Goal: Task Accomplishment & Management: Manage account settings

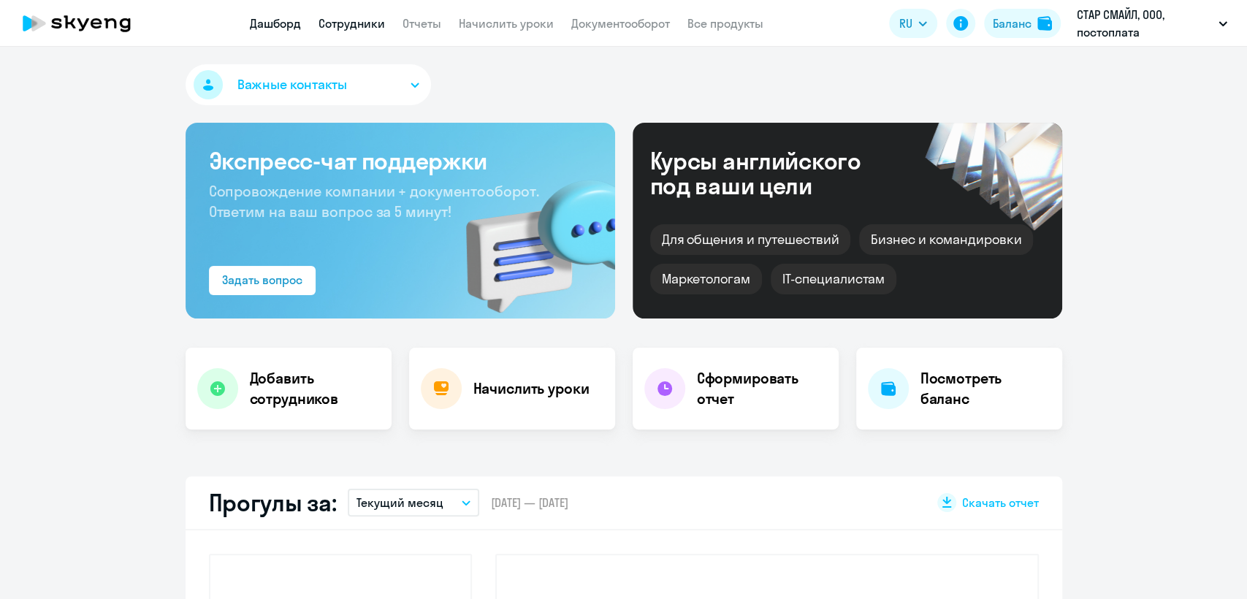
click at [335, 25] on link "Сотрудники" at bounding box center [351, 23] width 66 height 15
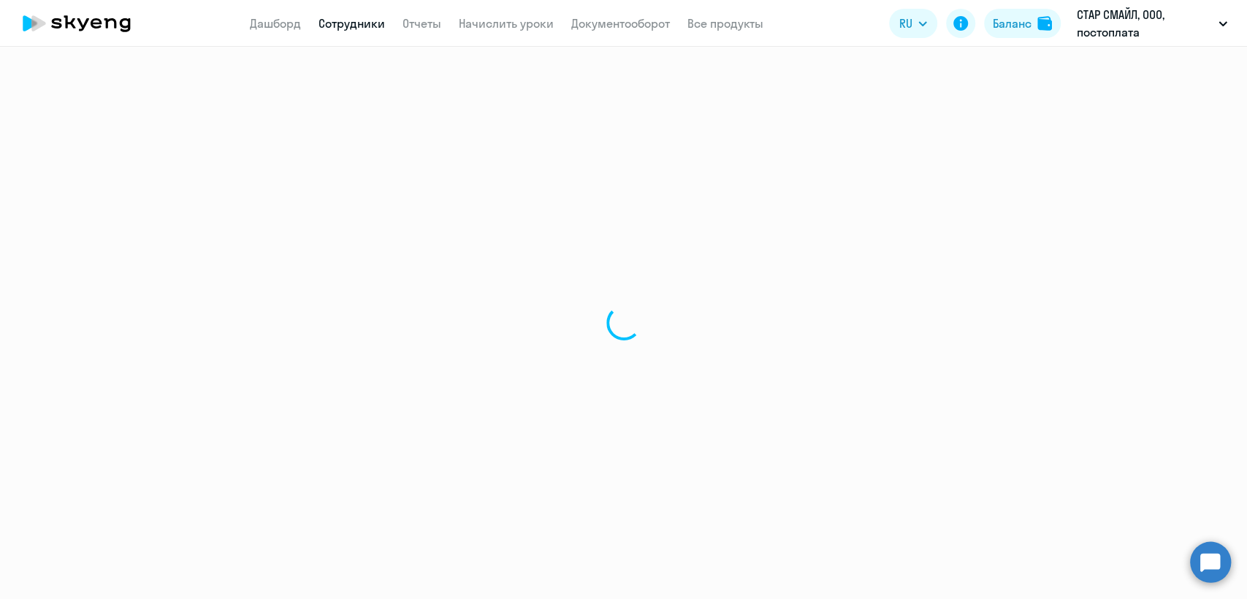
select select "30"
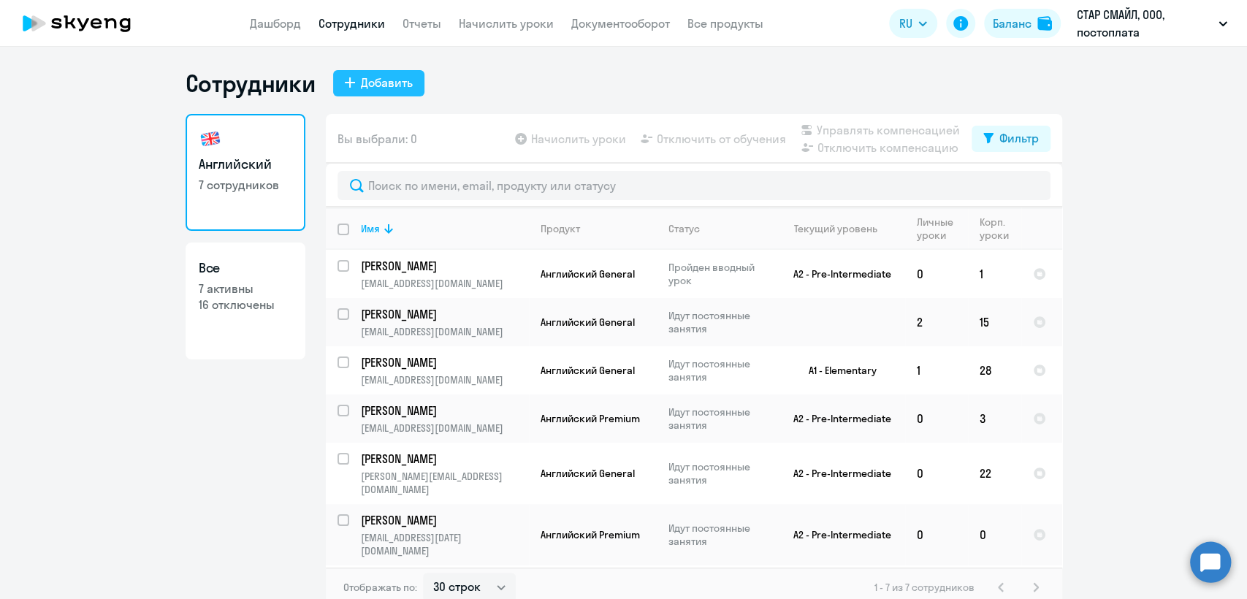
click at [362, 85] on div "Добавить" at bounding box center [387, 83] width 52 height 18
select select "english_adult_not_native_speaker"
select select "3"
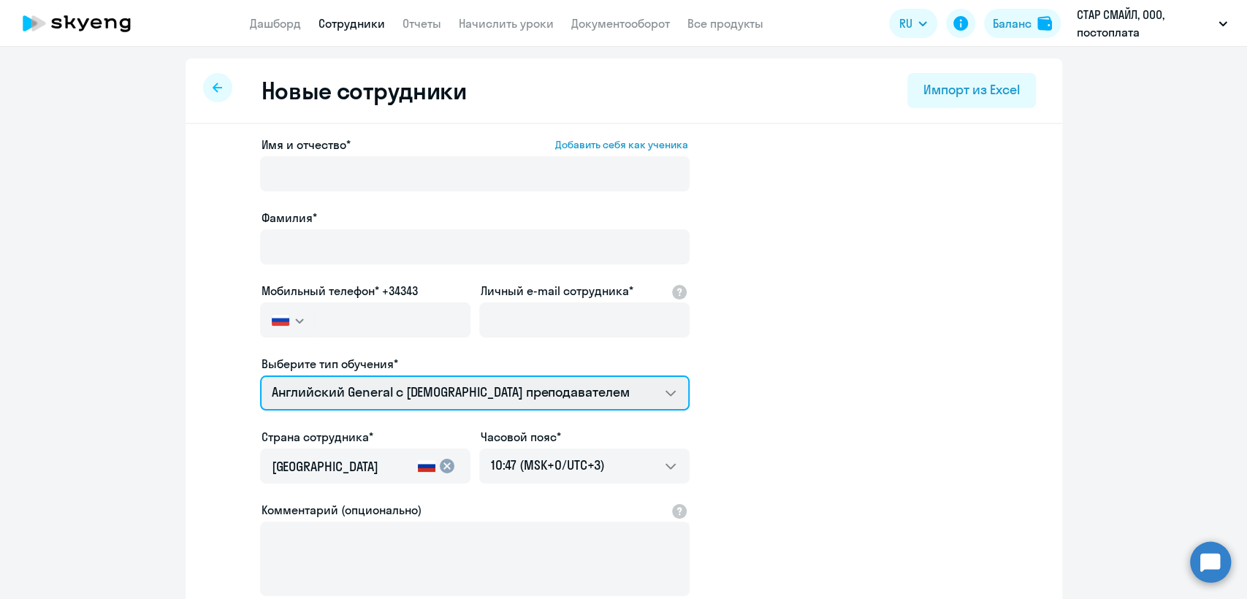
click at [396, 403] on select "Английский General с русскоговорящим преподавателем Премиум английский с русско…" at bounding box center [474, 392] width 429 height 35
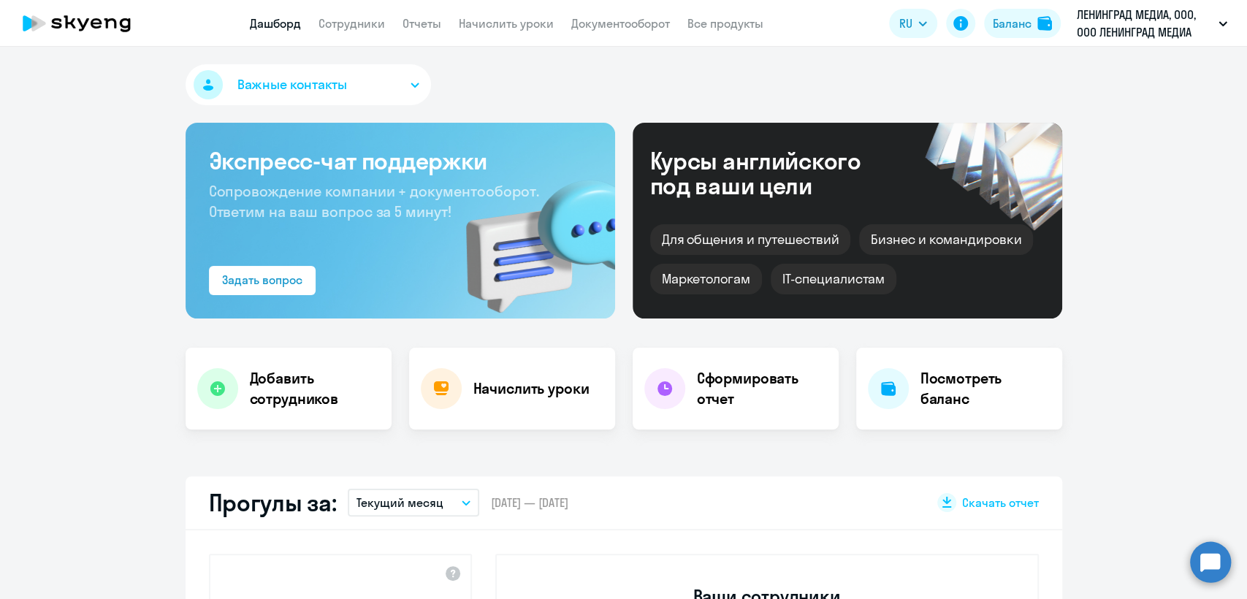
select select "30"
click at [359, 18] on link "Сотрудники" at bounding box center [351, 23] width 66 height 15
select select "30"
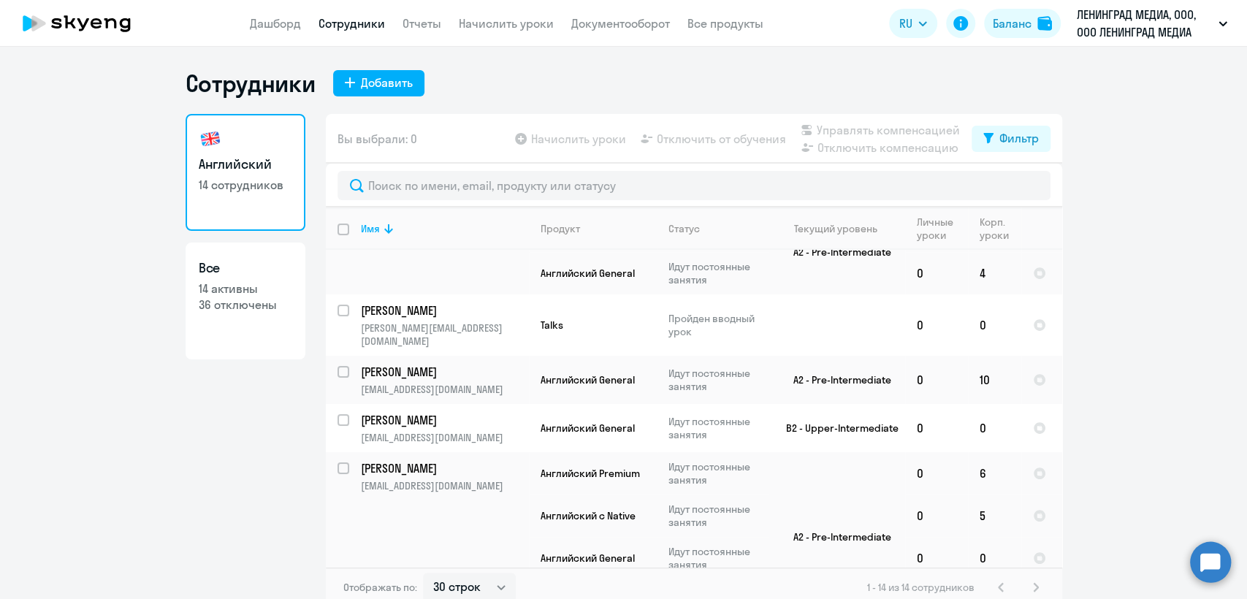
scroll to position [81, 0]
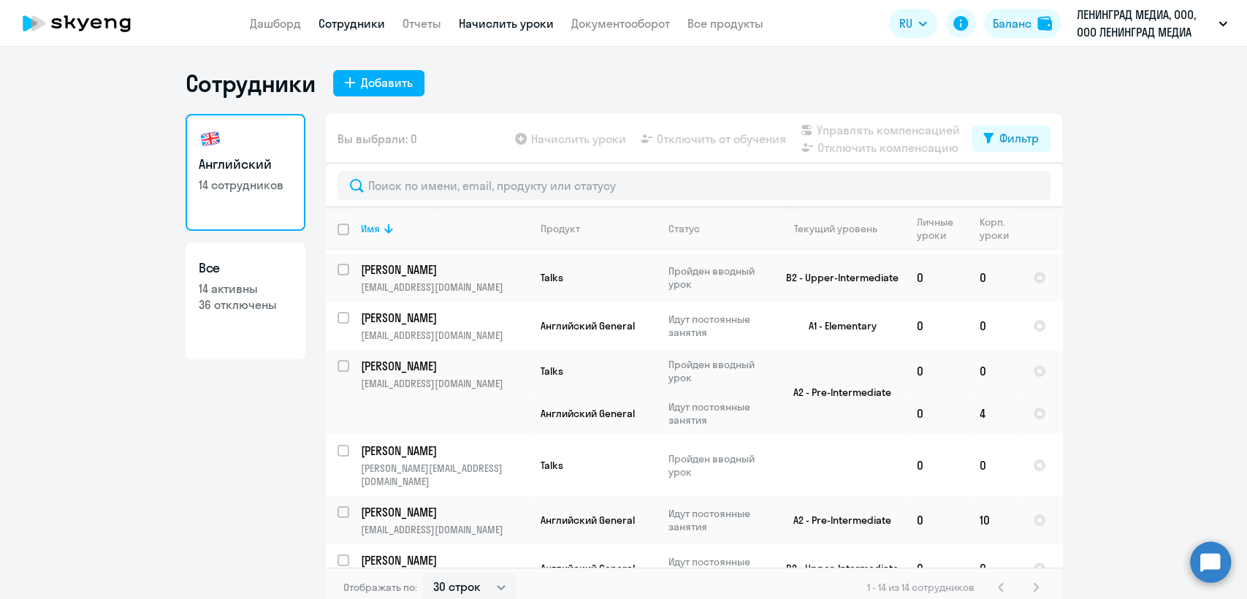
click at [516, 23] on link "Начислить уроки" at bounding box center [506, 23] width 95 height 15
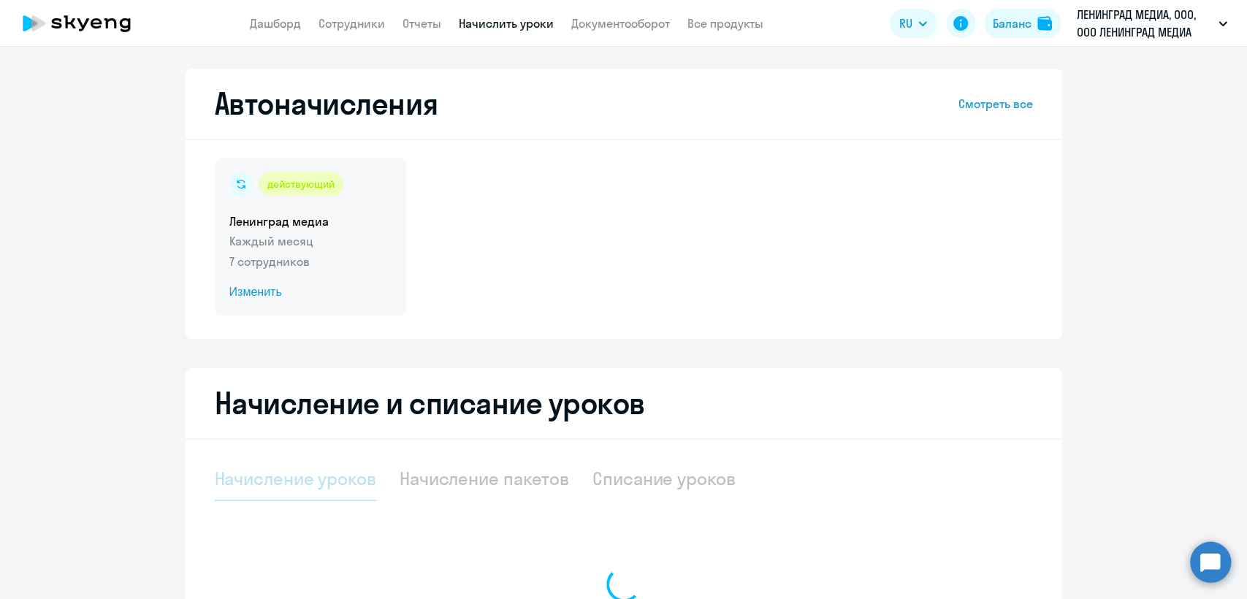
select select "10"
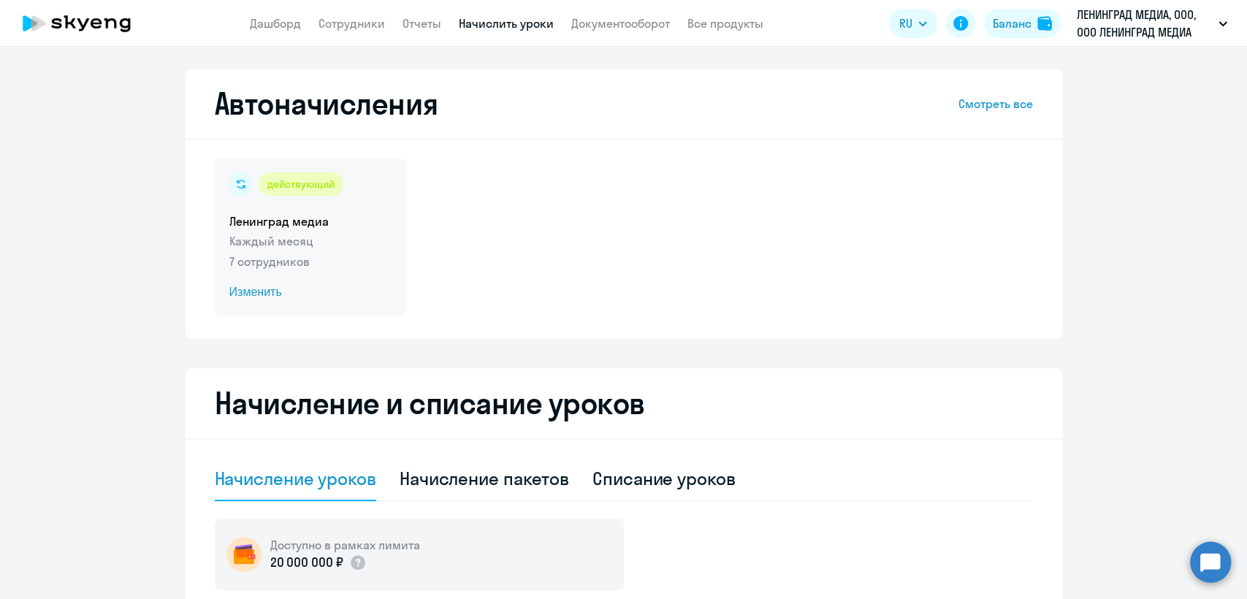
click at [334, 261] on p "7 сотрудников" at bounding box center [310, 262] width 162 height 18
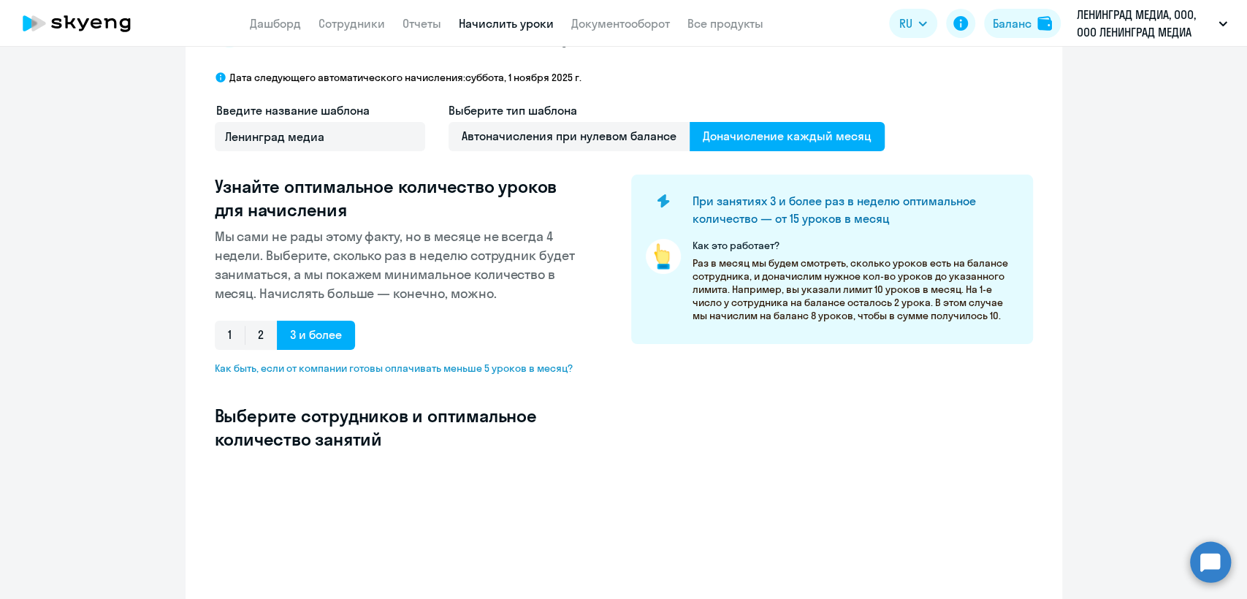
select select "10"
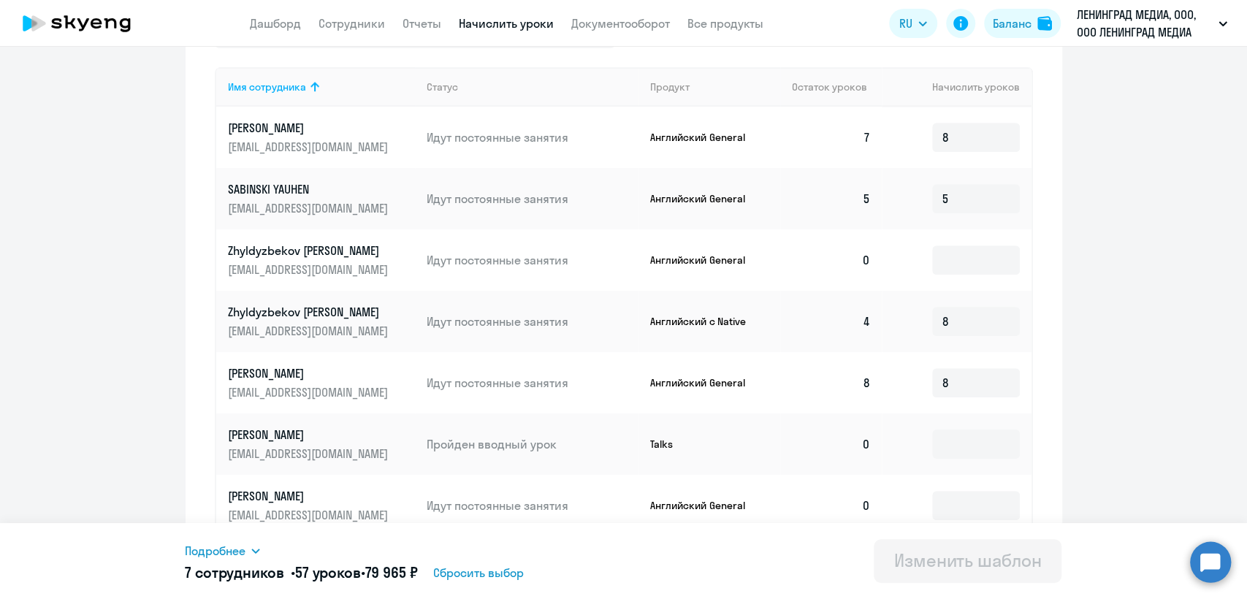
scroll to position [433, 0]
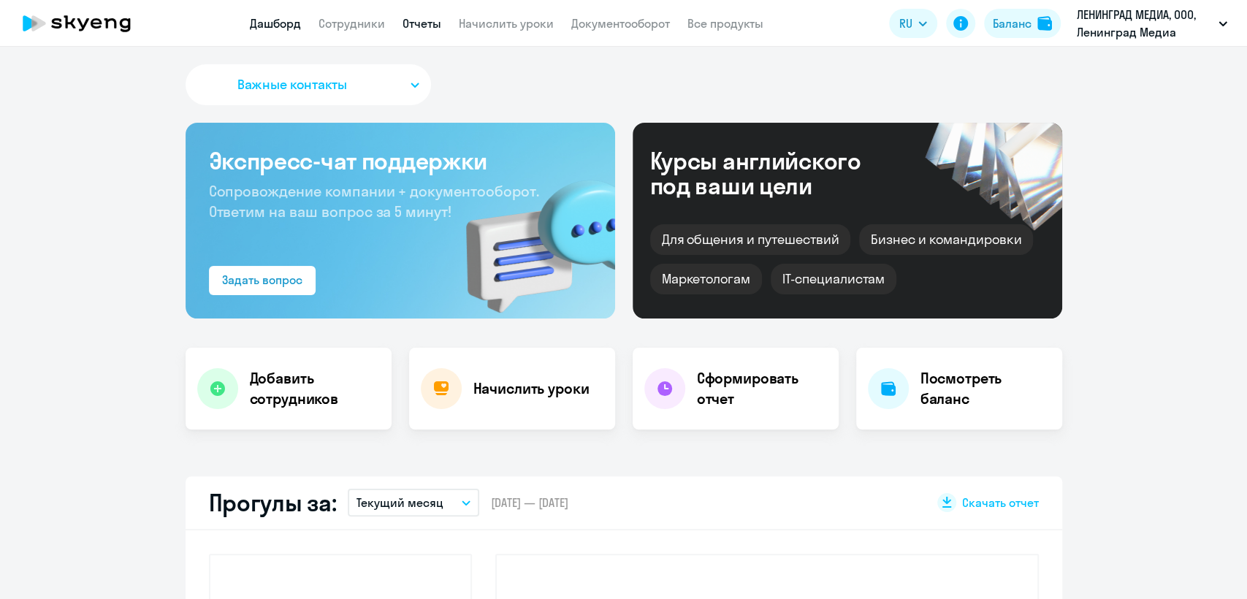
select select "30"
click at [346, 31] on link "Сотрудники" at bounding box center [351, 23] width 66 height 15
select select "30"
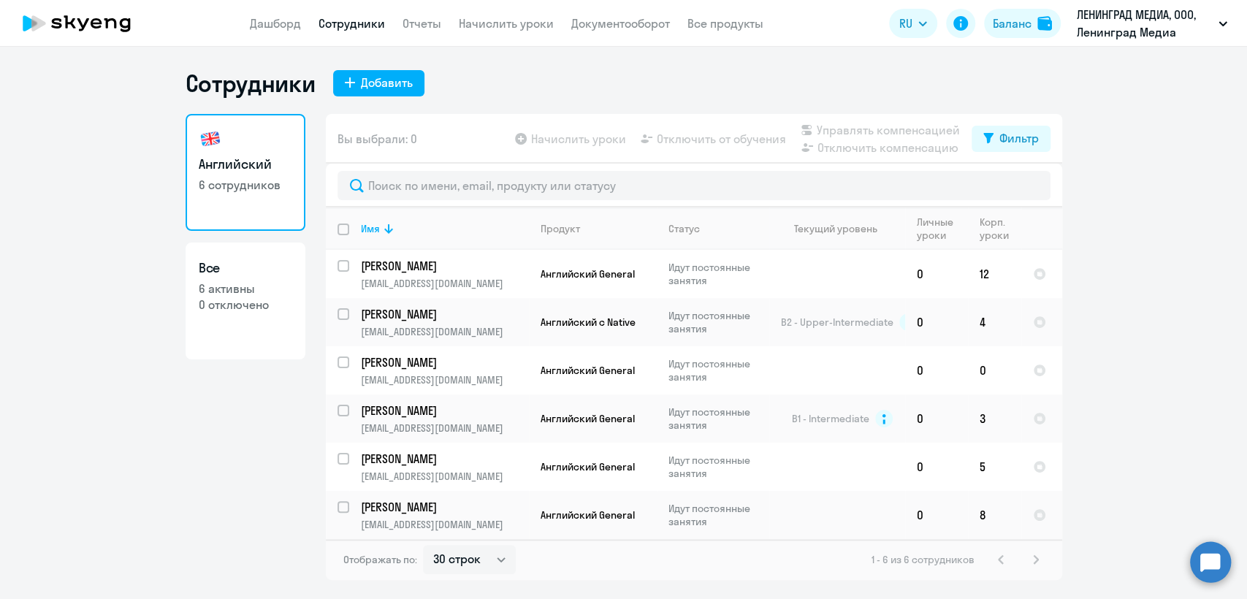
click at [513, 31] on app-menu-item-link "Начислить уроки" at bounding box center [506, 24] width 95 height 18
click at [510, 23] on link "Начислить уроки" at bounding box center [506, 23] width 95 height 15
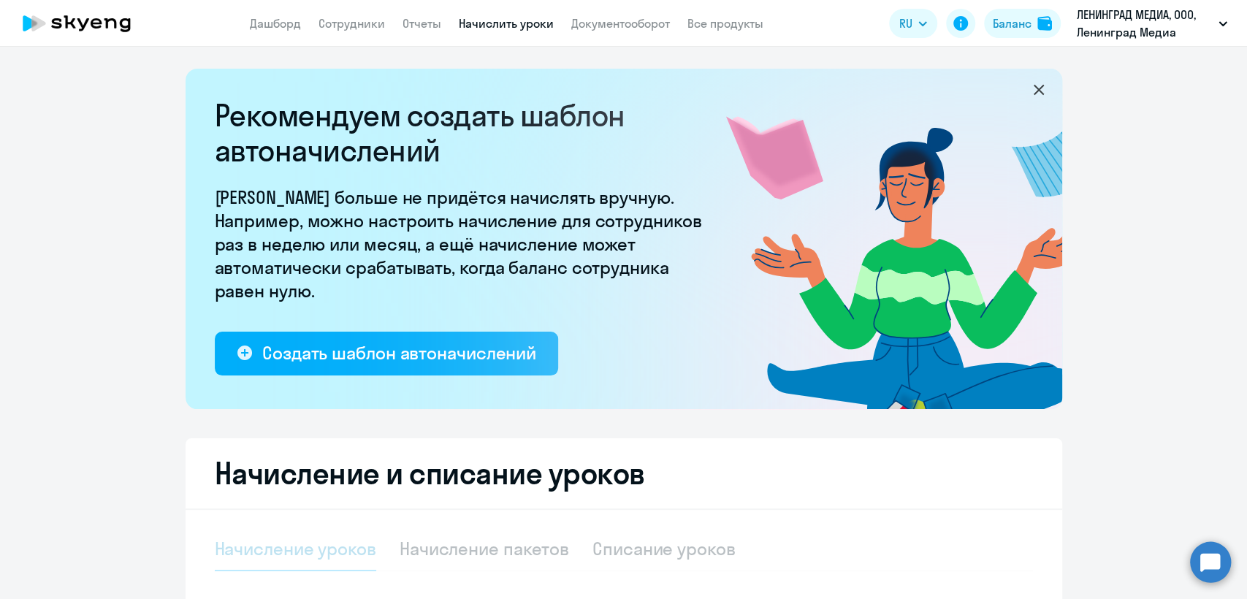
select select "10"
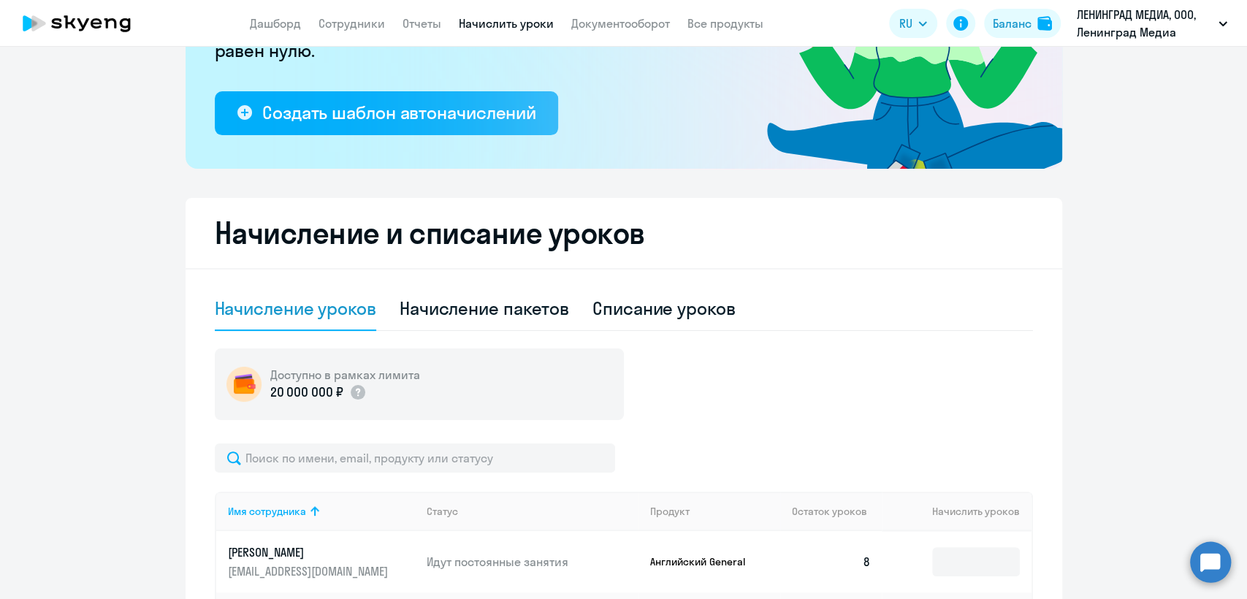
scroll to position [162, 0]
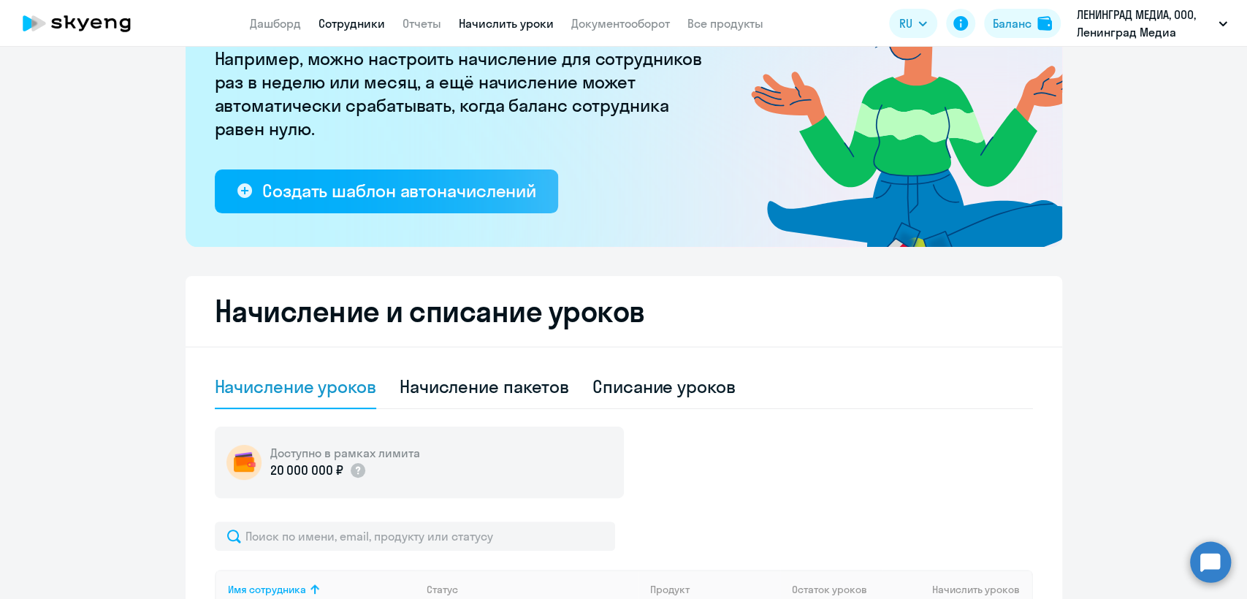
click at [354, 20] on link "Сотрудники" at bounding box center [351, 23] width 66 height 15
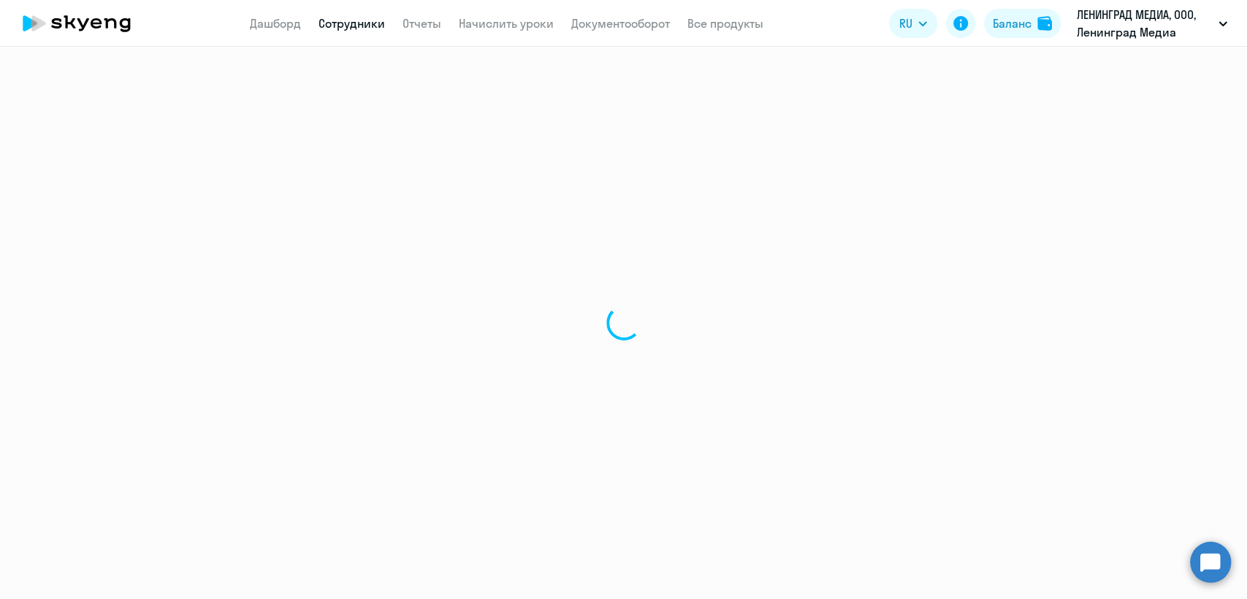
select select "30"
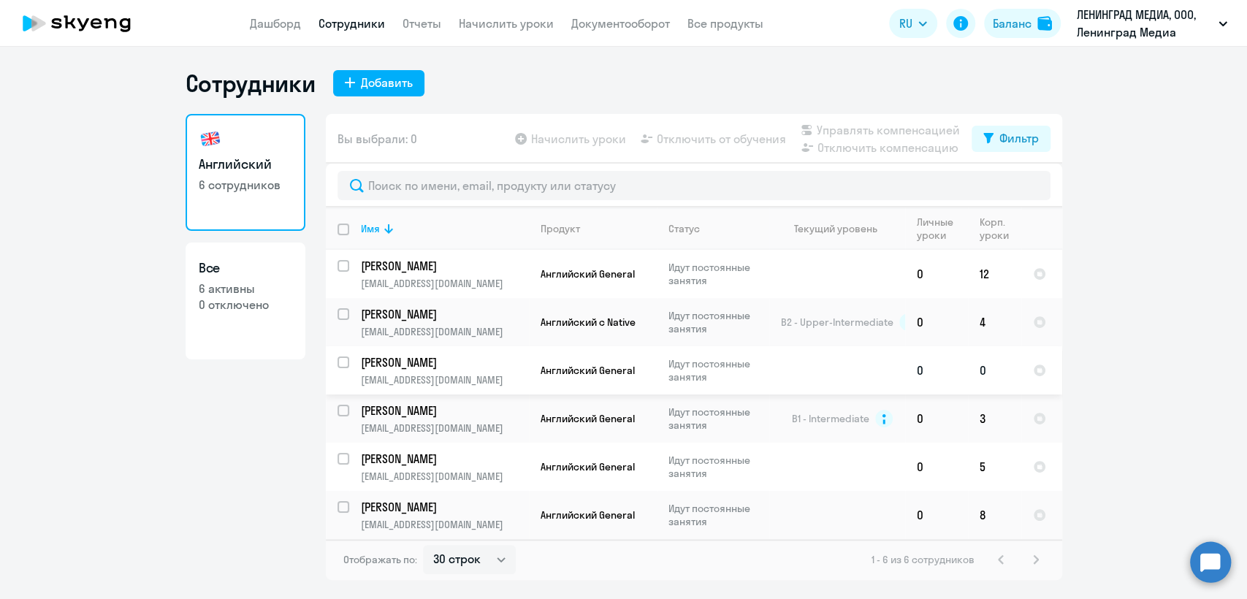
click at [795, 373] on td at bounding box center [837, 370] width 136 height 48
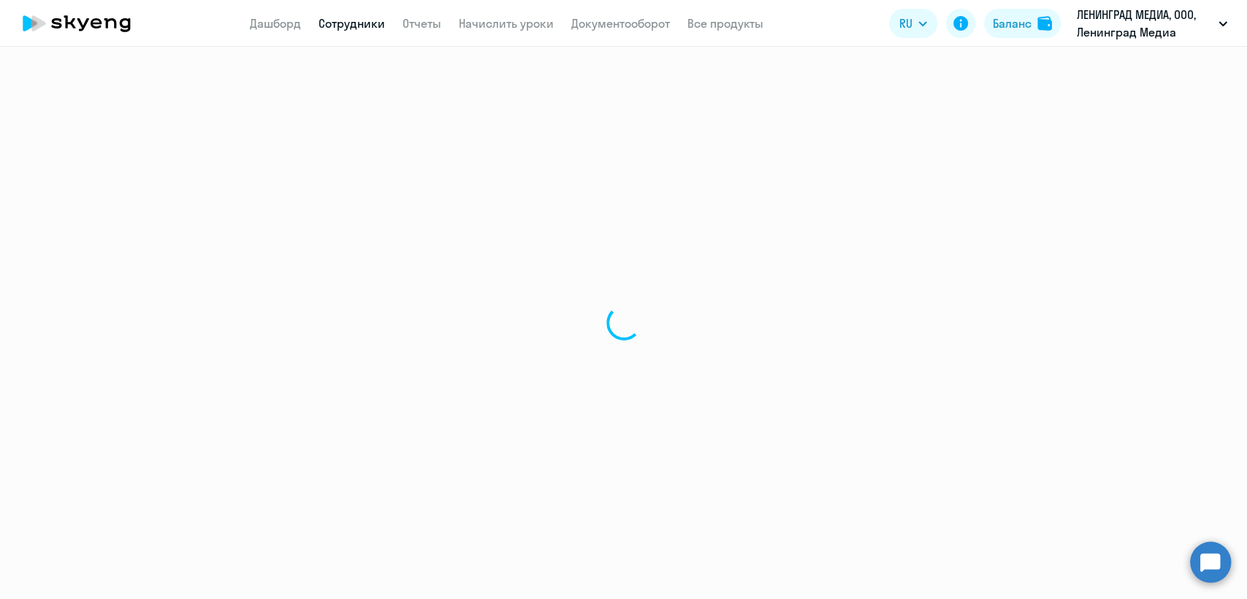
select select "english"
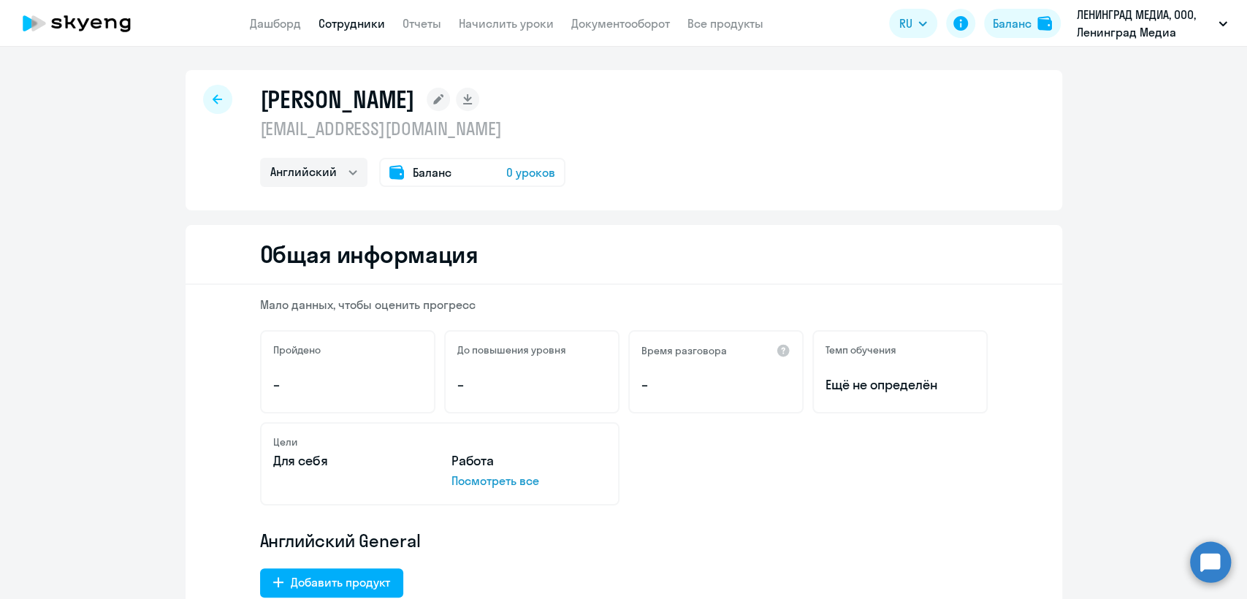
click at [467, 125] on p "mmaschenko323@gmail.com" at bounding box center [412, 128] width 305 height 23
copy p "mmaschenko323@gmail.com"
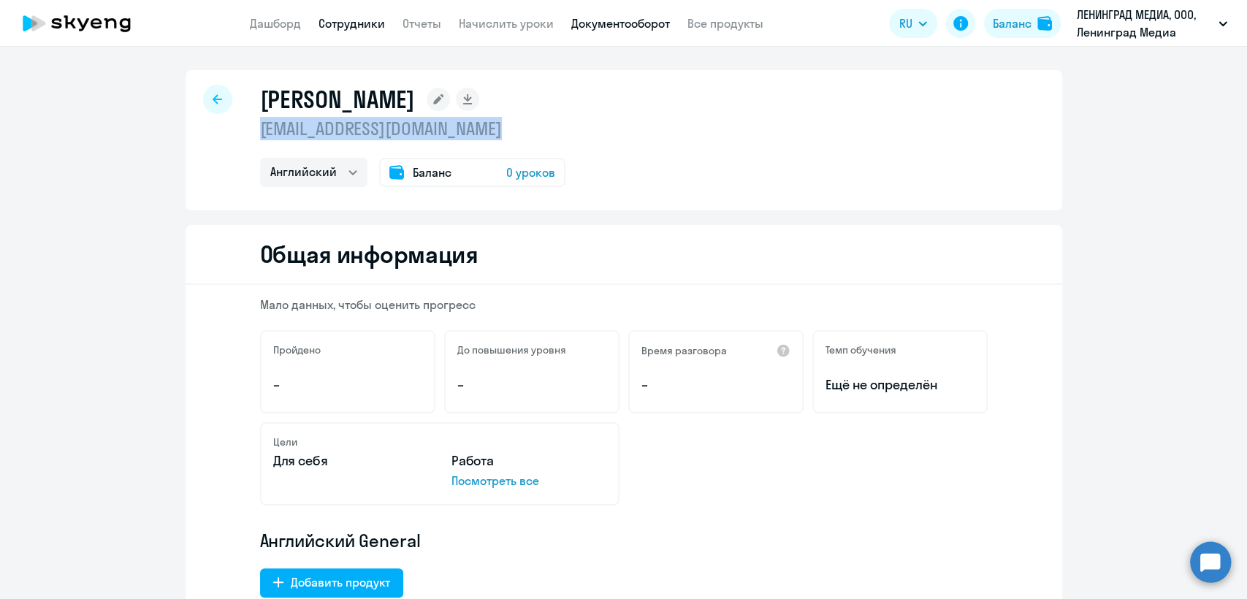
click at [663, 26] on link "Документооборот" at bounding box center [620, 23] width 99 height 15
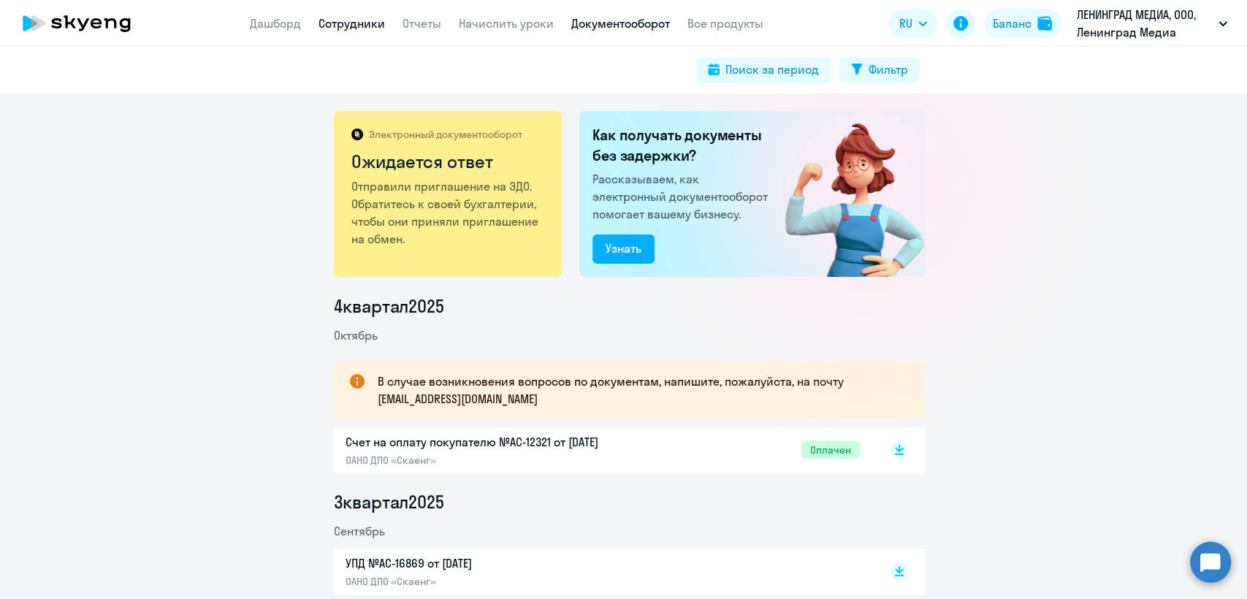
click at [358, 24] on link "Сотрудники" at bounding box center [351, 23] width 66 height 15
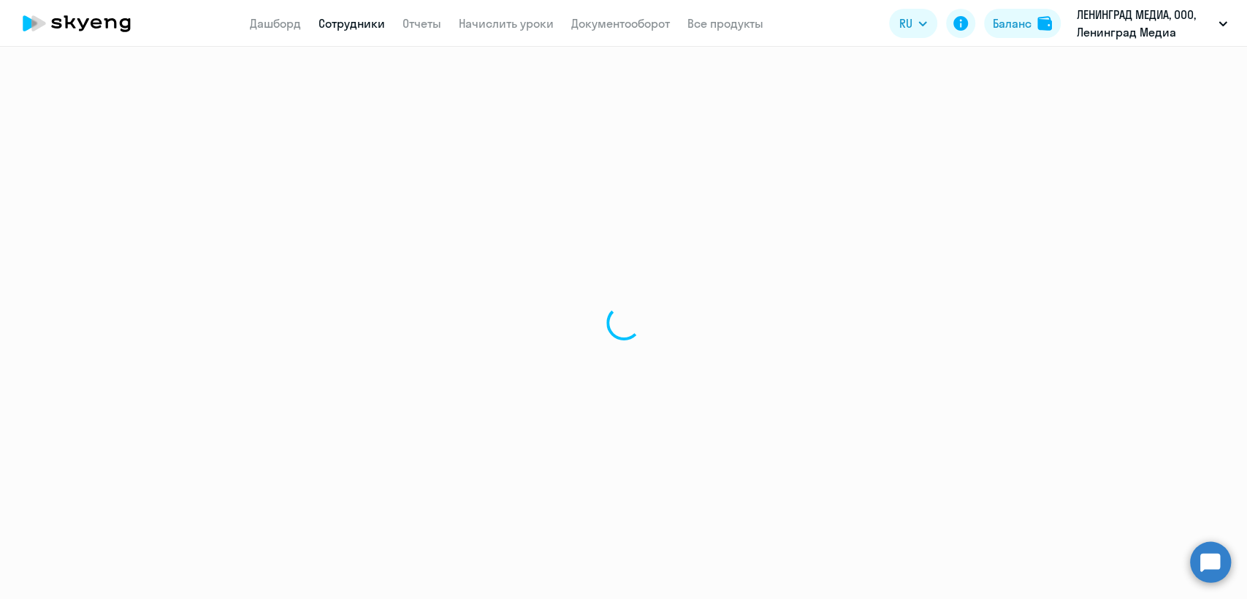
select select "30"
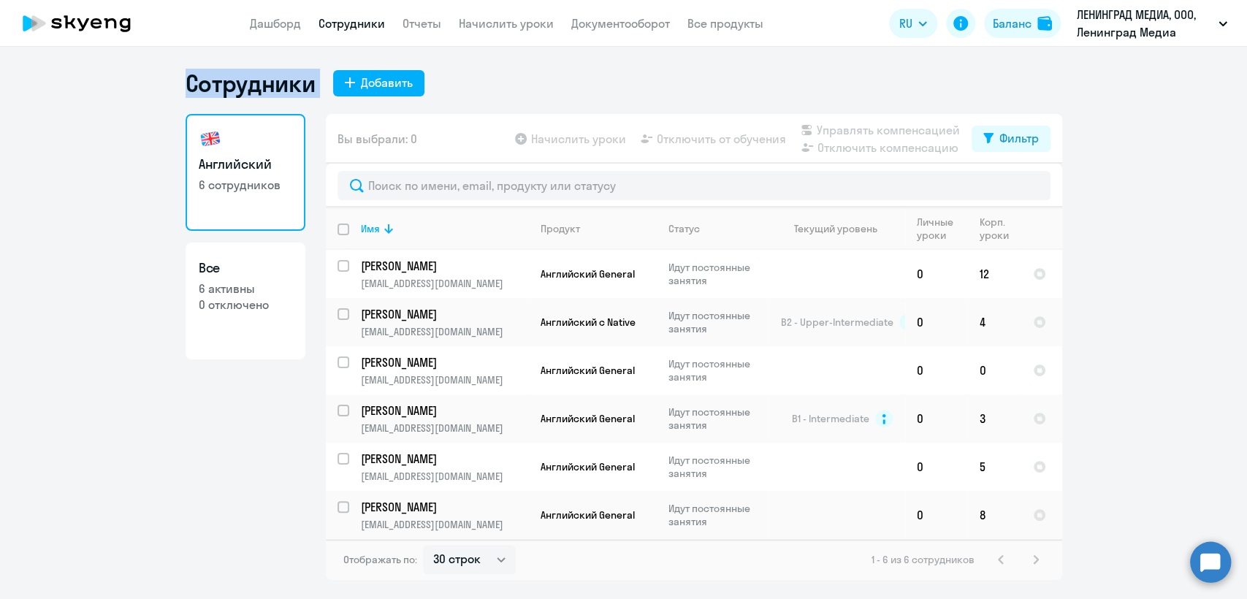
click at [47, 93] on ng-component "Сотрудники Добавить Английский 6 сотрудников Все 6 активны 0 отключено Вы выбра…" at bounding box center [623, 324] width 1247 height 511
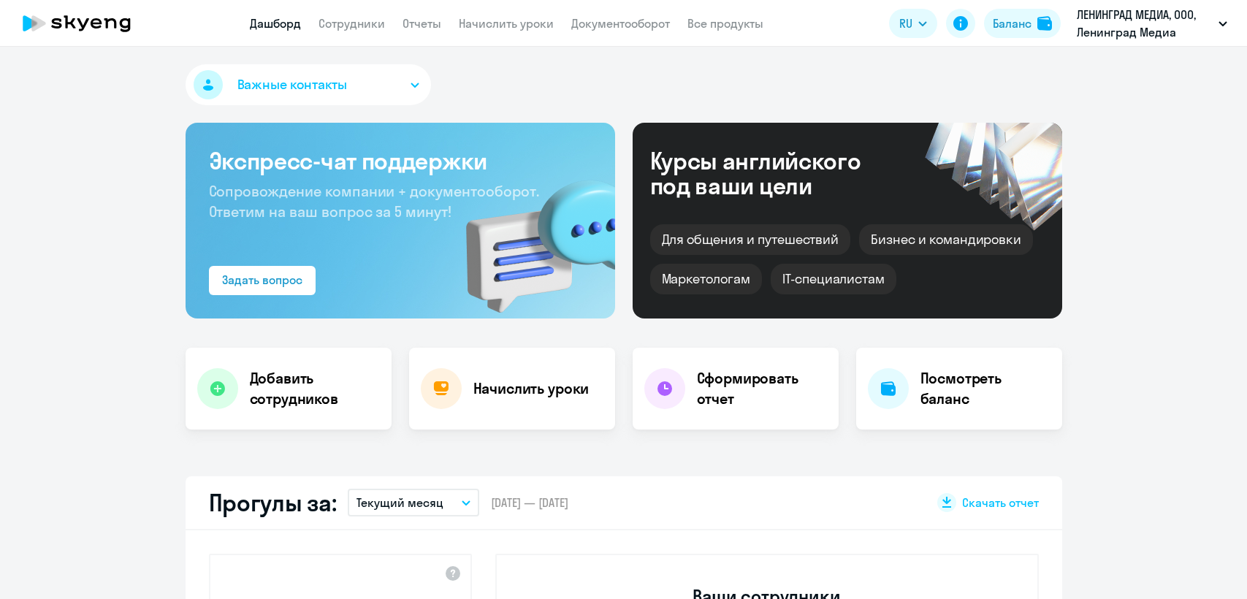
select select "30"
click at [507, 13] on app-header "Дашборд Сотрудники Отчеты Начислить уроки Документооборот Все продукты Дашборд …" at bounding box center [623, 23] width 1247 height 47
click at [510, 26] on link "Начислить уроки" at bounding box center [506, 23] width 95 height 15
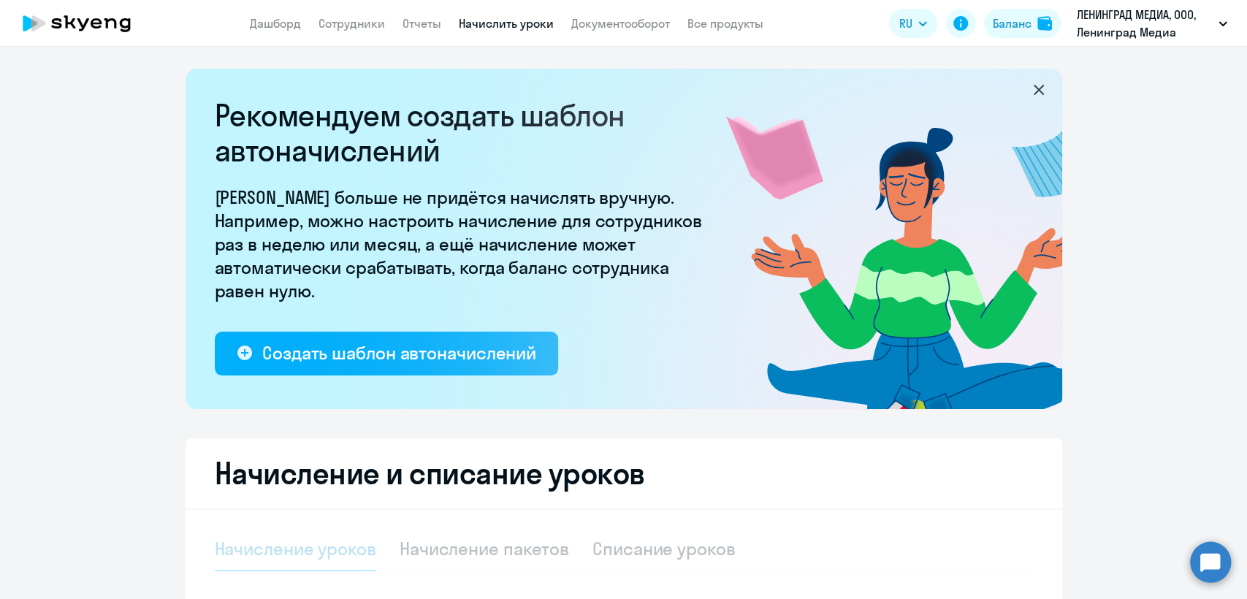
select select "10"
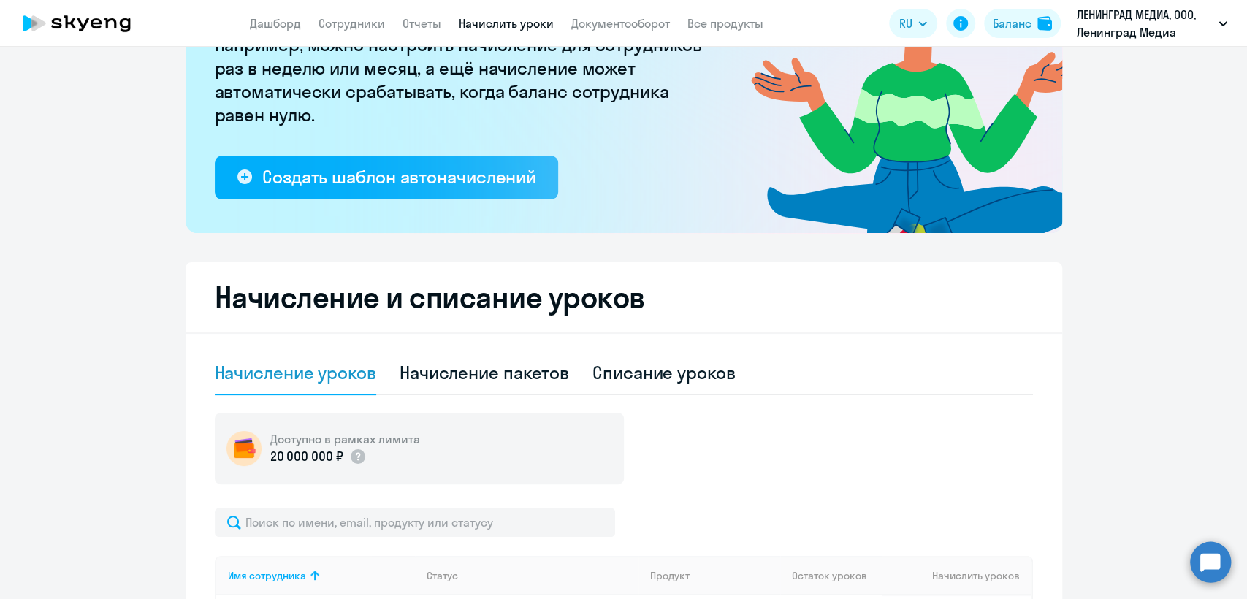
scroll to position [14, 0]
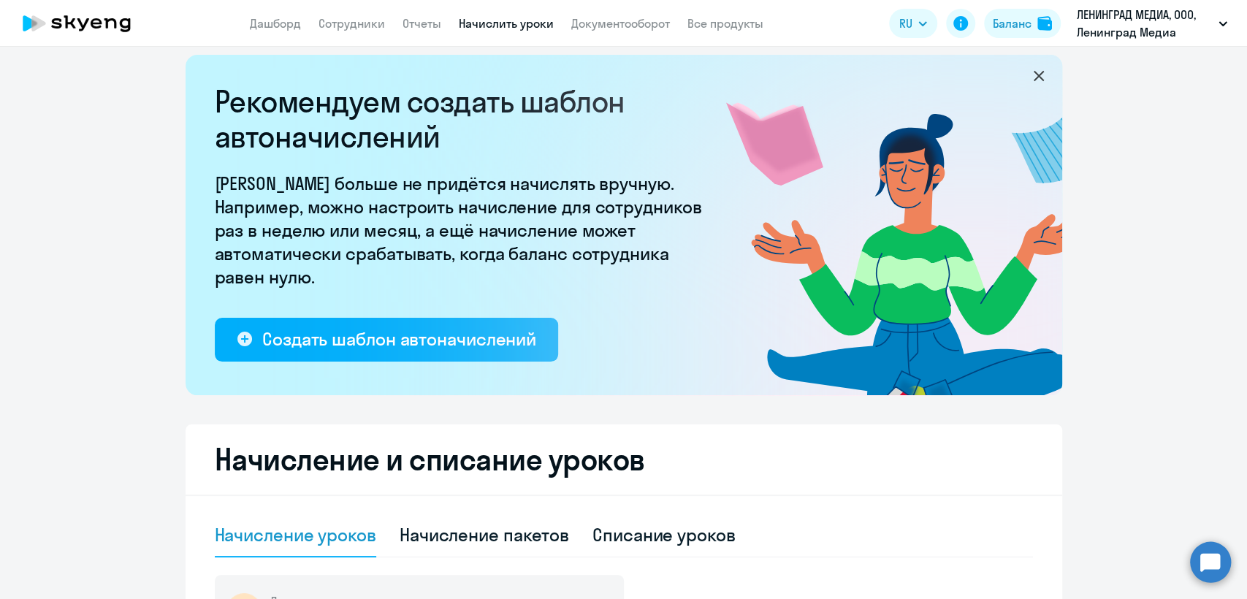
drag, startPoint x: 473, startPoint y: 15, endPoint x: 490, endPoint y: 25, distance: 19.7
click at [484, 19] on app-menu-item-link "Начислить уроки" at bounding box center [506, 24] width 95 height 18
click at [490, 25] on link "Начислить уроки" at bounding box center [506, 23] width 95 height 15
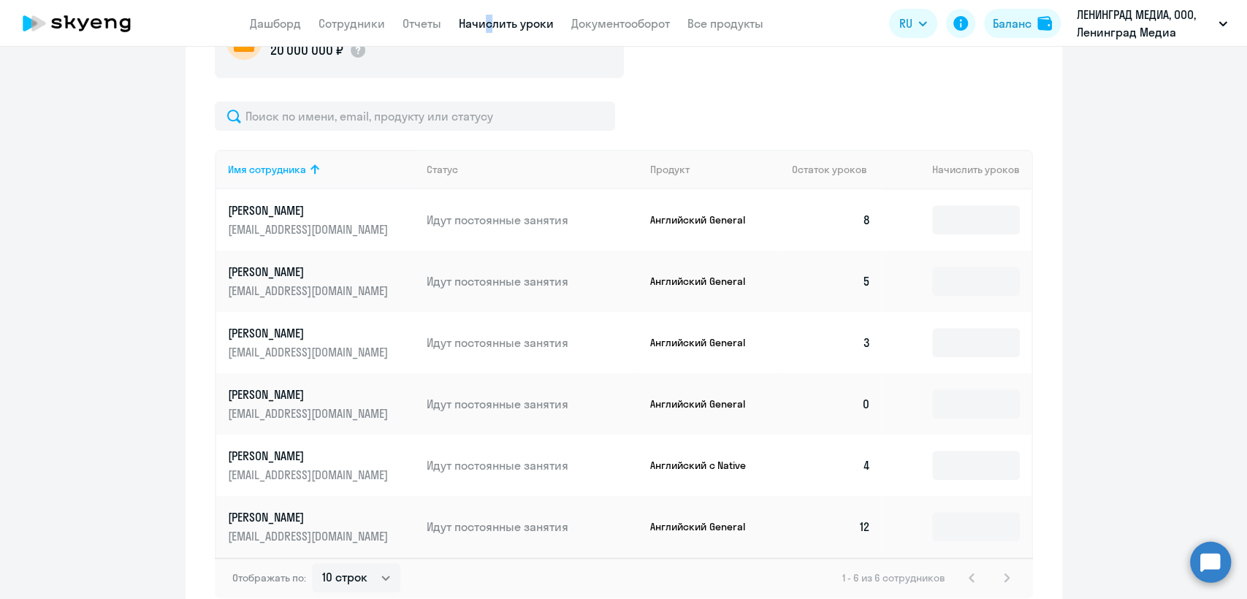
scroll to position [663, 0]
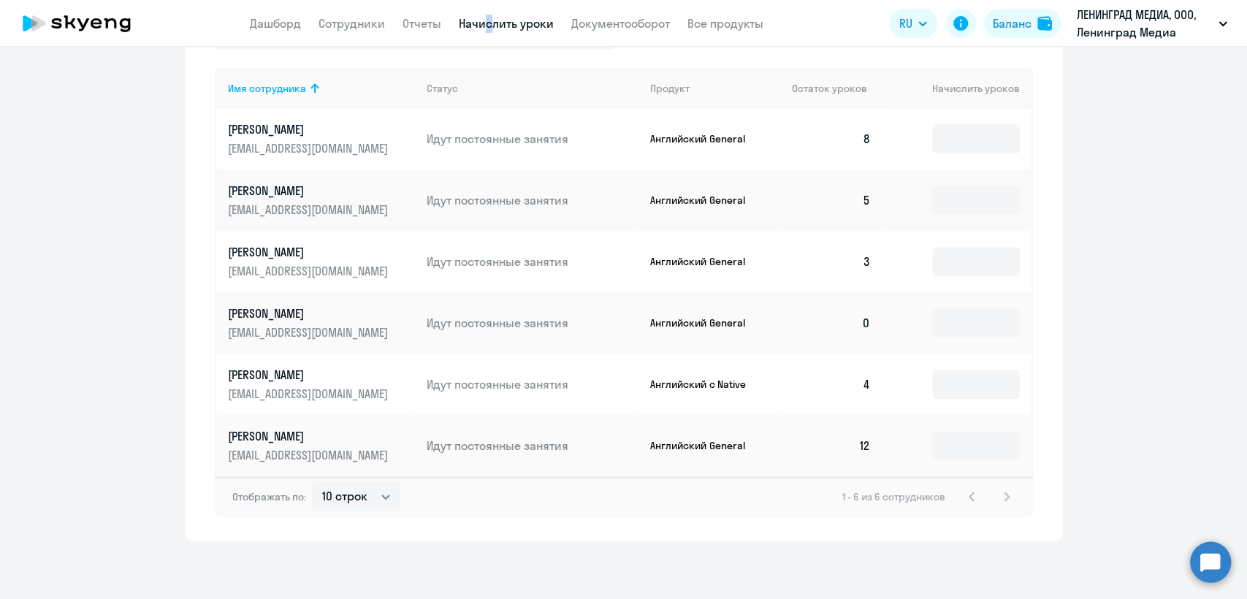
click at [351, 389] on p "tsekhmeister.k@gmail.com" at bounding box center [310, 394] width 164 height 16
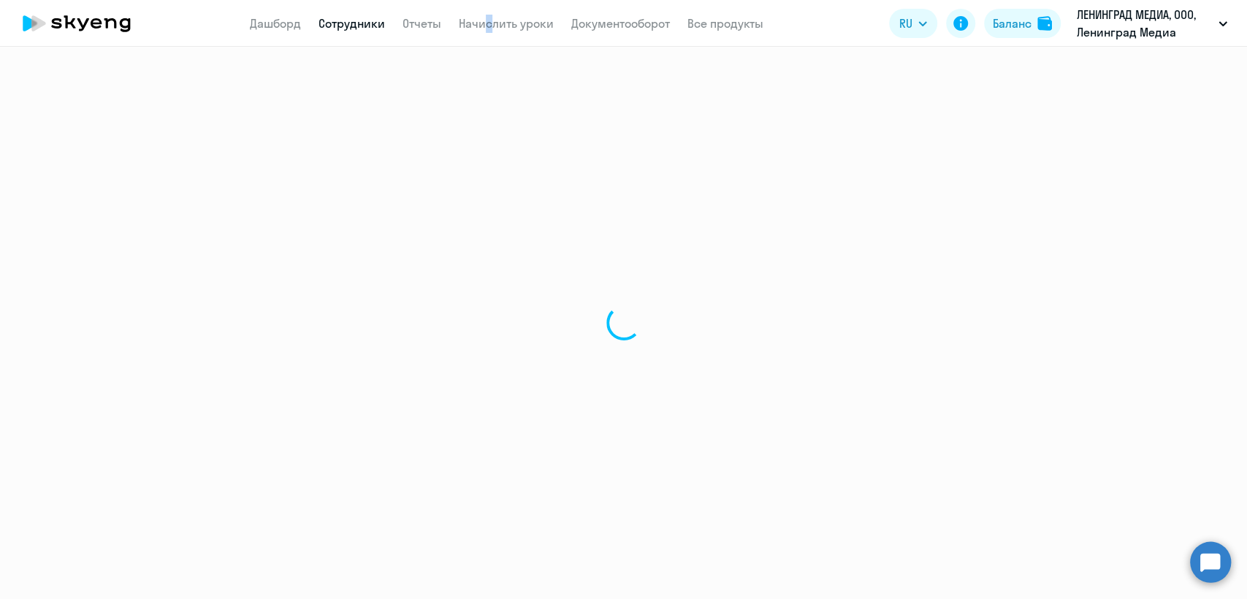
select select "english"
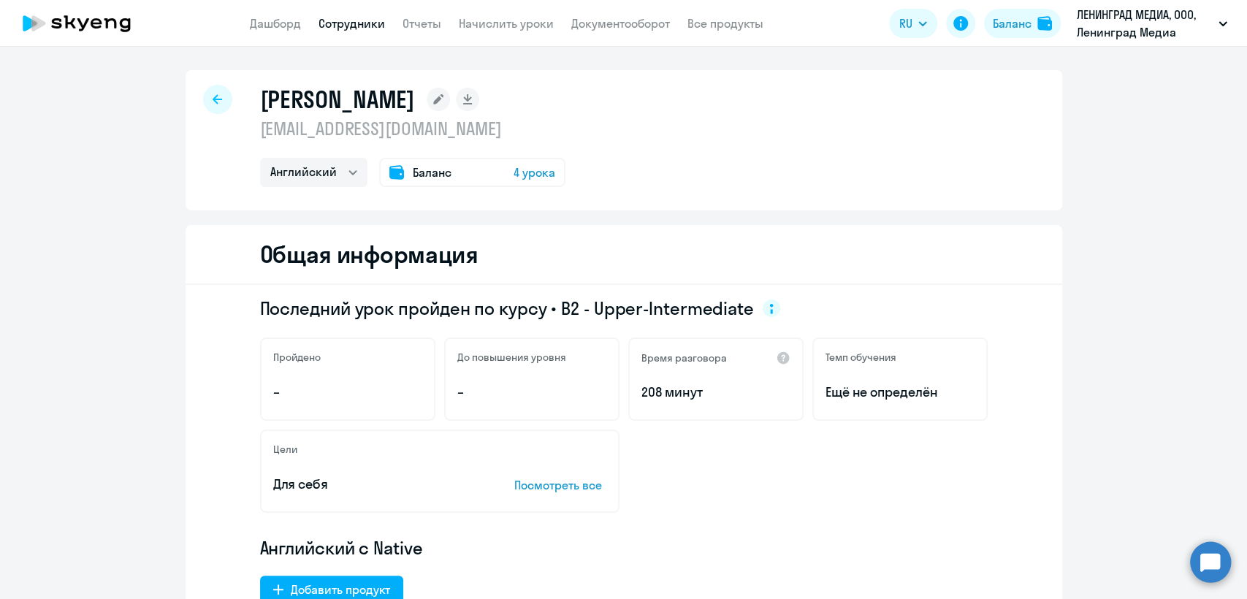
click at [403, 137] on p "tsekhmeister.k@gmail.com" at bounding box center [412, 128] width 305 height 23
copy p "tsekhmeister.k@gmail.com"
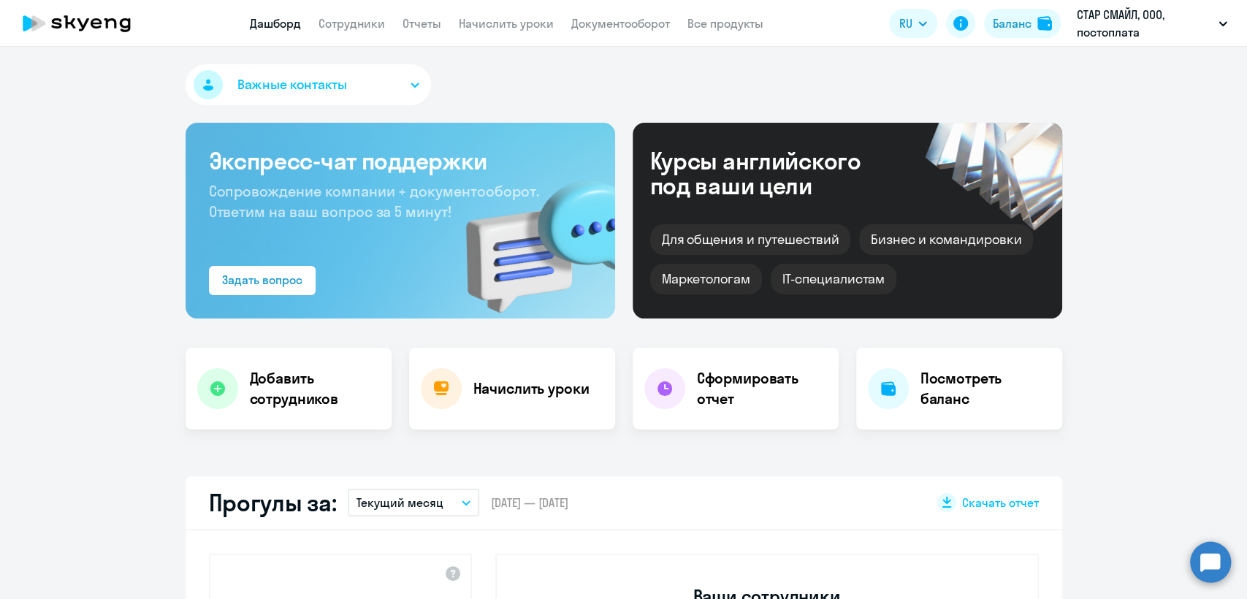
select select "30"
click at [343, 17] on link "Сотрудники" at bounding box center [351, 23] width 66 height 15
select select "30"
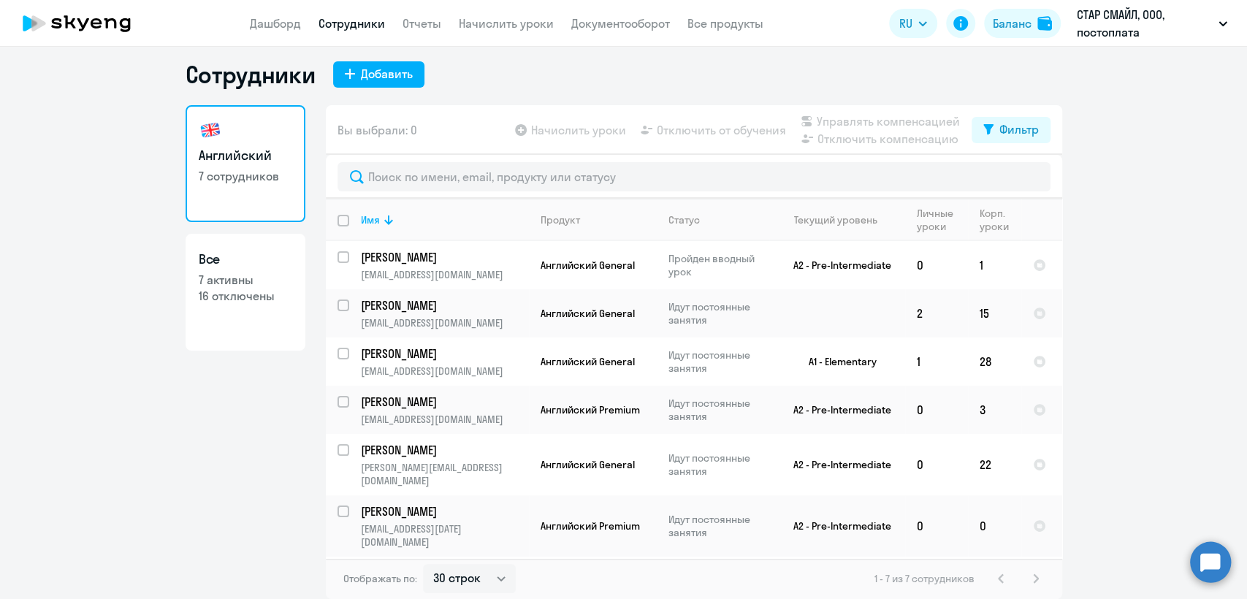
click at [260, 12] on app-header "Дашборд Сотрудники Отчеты Начислить уроки Документооборот Все продукты Дашборд …" at bounding box center [623, 23] width 1247 height 47
click at [275, 30] on link "Дашборд" at bounding box center [275, 23] width 51 height 15
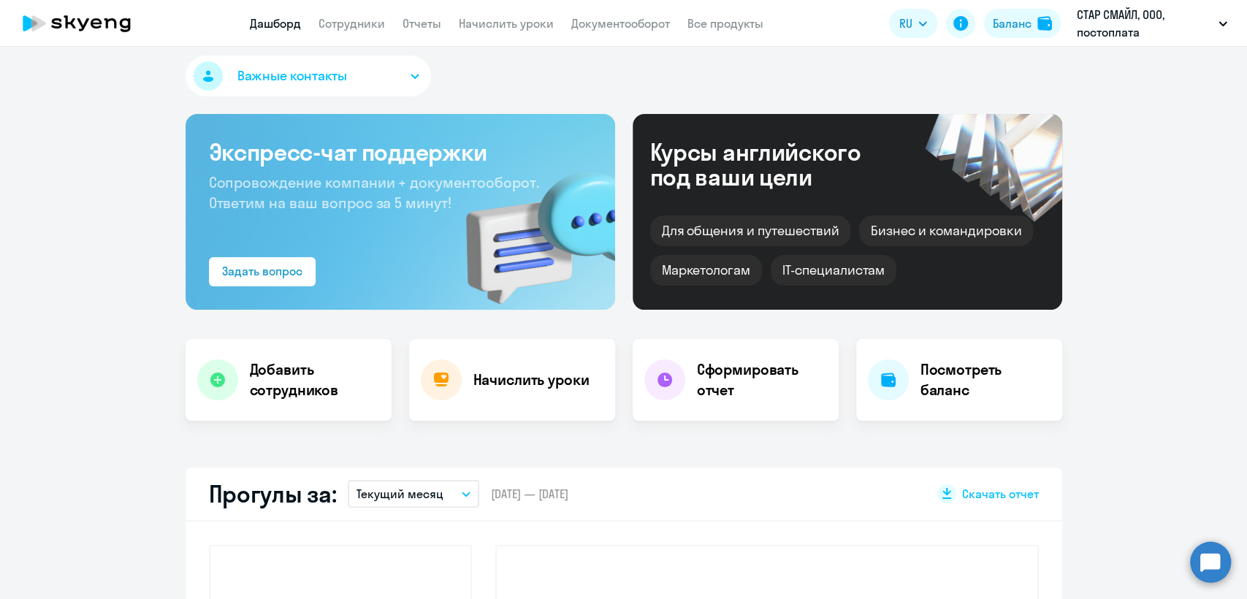
click at [310, 81] on span "Важные контакты" at bounding box center [292, 75] width 110 height 19
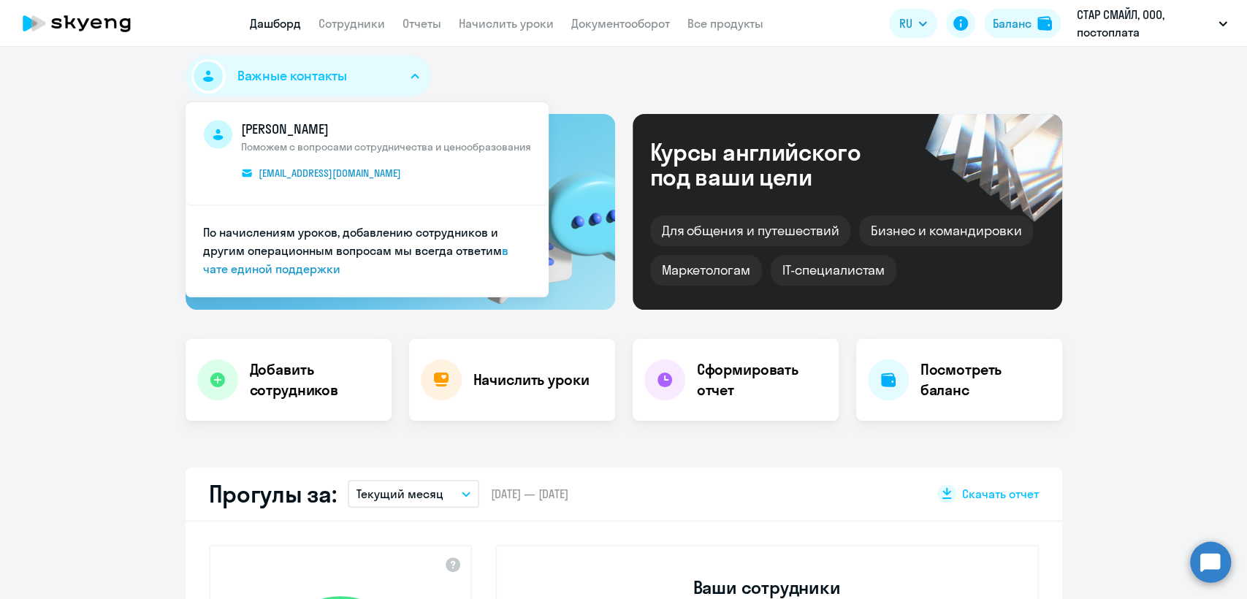
select select "30"
click at [310, 81] on span "Важные контакты" at bounding box center [292, 75] width 110 height 19
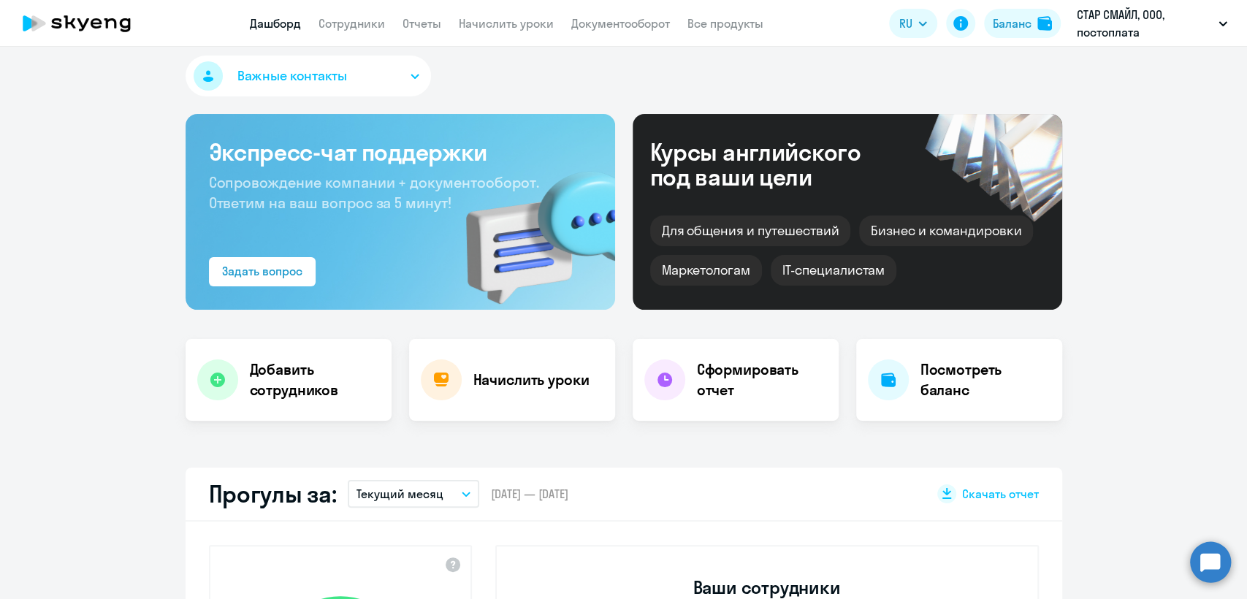
click at [363, 15] on app-menu-item-link "Сотрудники" at bounding box center [351, 24] width 66 height 18
click at [363, 16] on link "Сотрудники" at bounding box center [351, 23] width 66 height 15
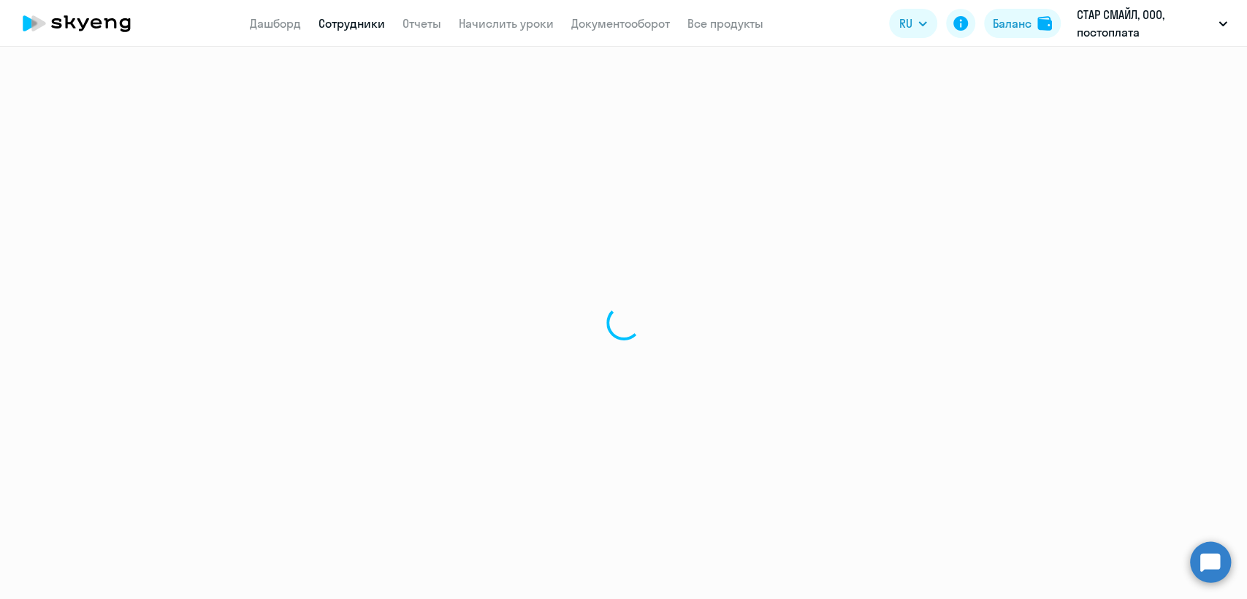
select select "30"
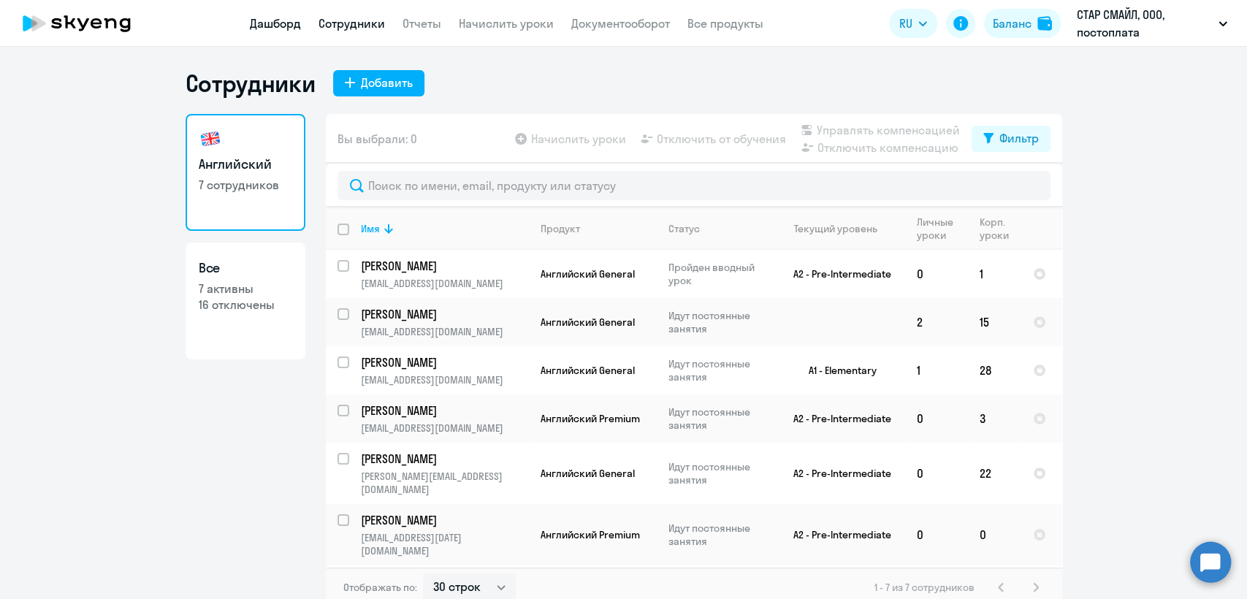
click at [267, 31] on link "Дашборд" at bounding box center [275, 23] width 51 height 15
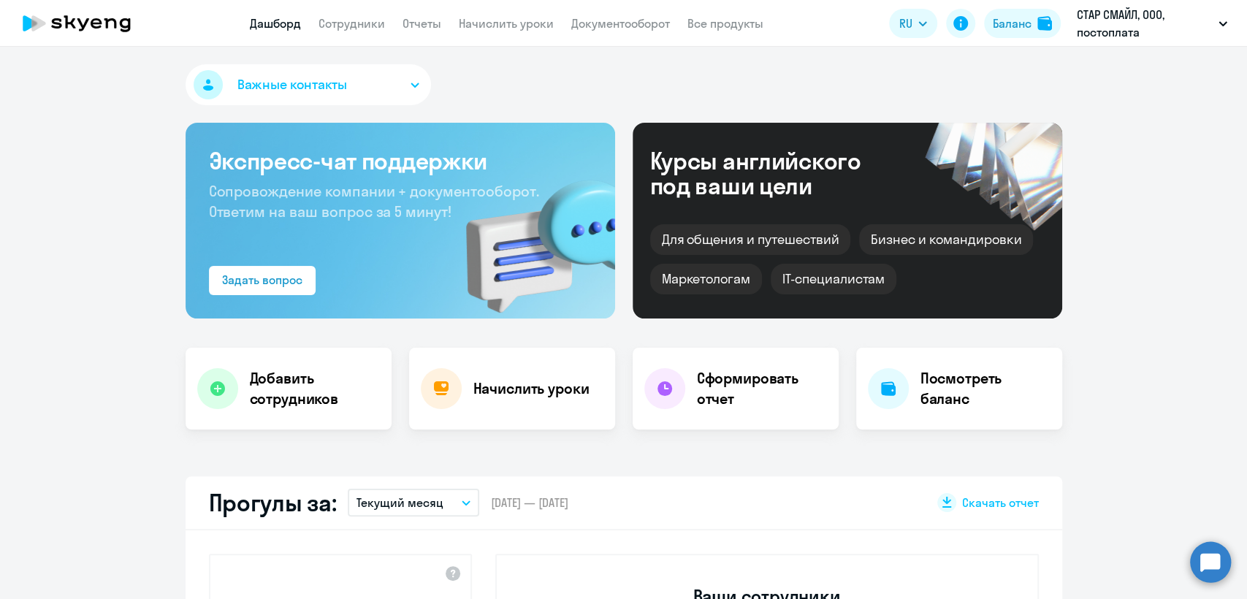
select select "30"
click at [469, 23] on link "Начислить уроки" at bounding box center [506, 23] width 95 height 15
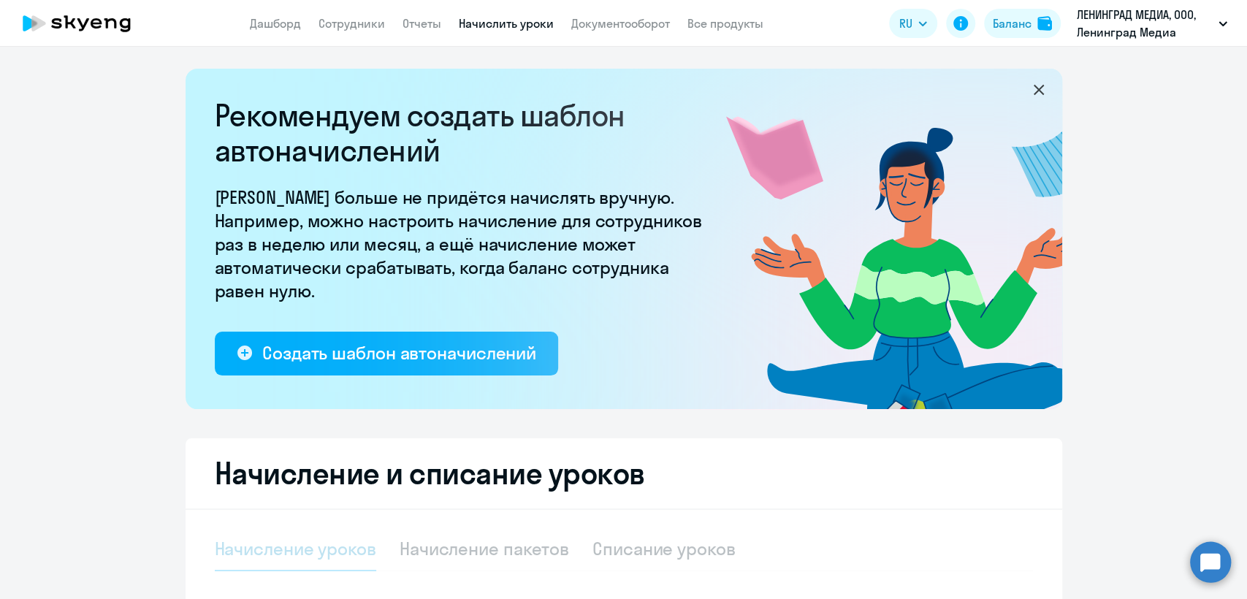
select select "10"
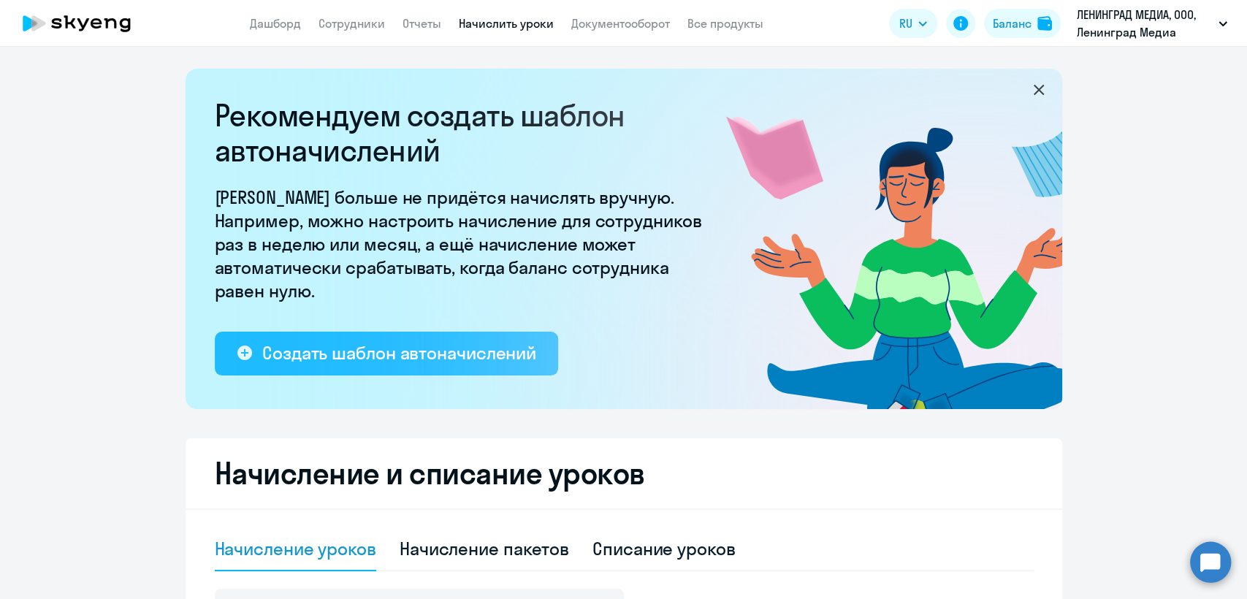
click at [451, 353] on div "Создать шаблон автоначислений" at bounding box center [399, 352] width 274 height 23
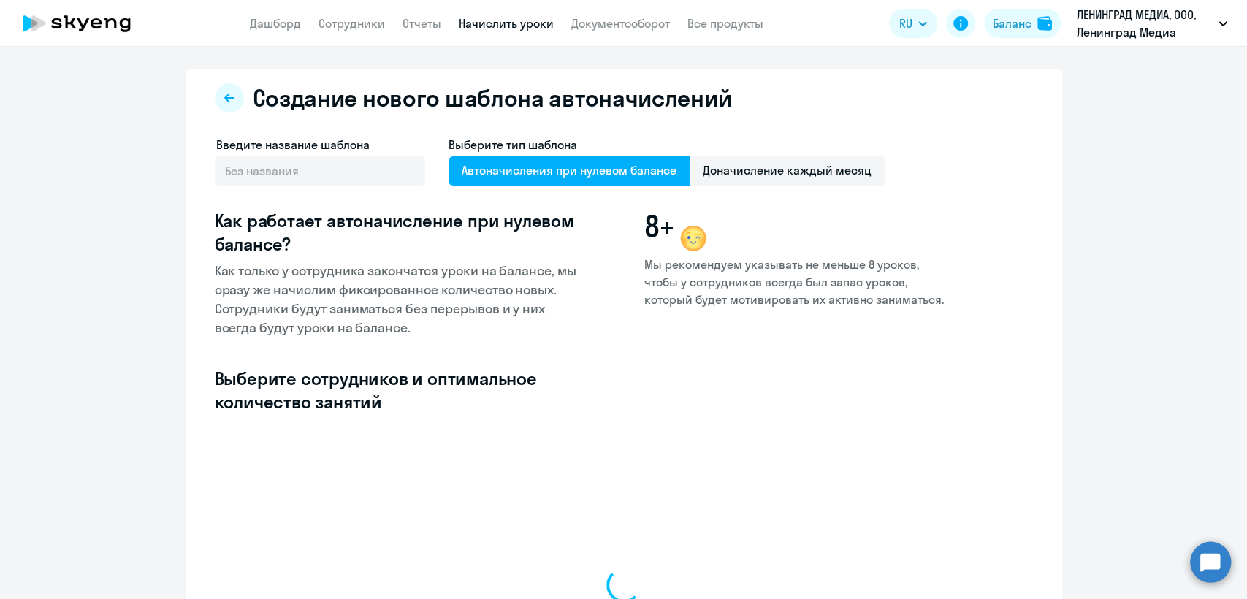
select select "10"
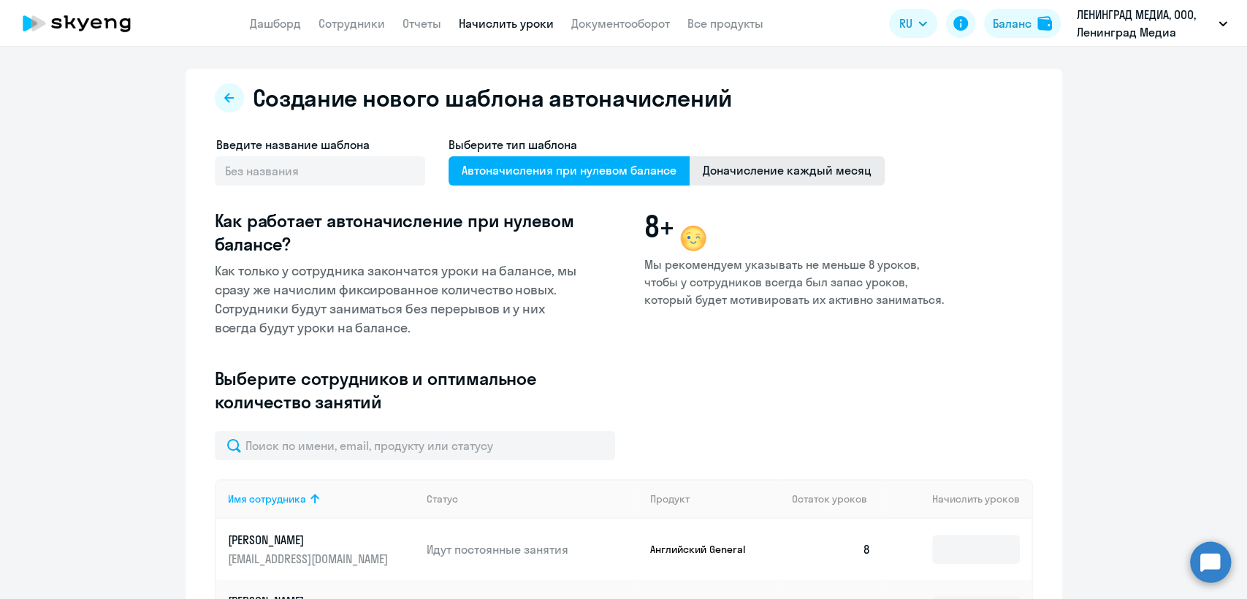
click at [754, 167] on span "Доначисление каждый месяц" at bounding box center [787, 170] width 195 height 29
click at [0, 0] on input "Доначисление каждый месяц" at bounding box center [0, 0] width 0 height 0
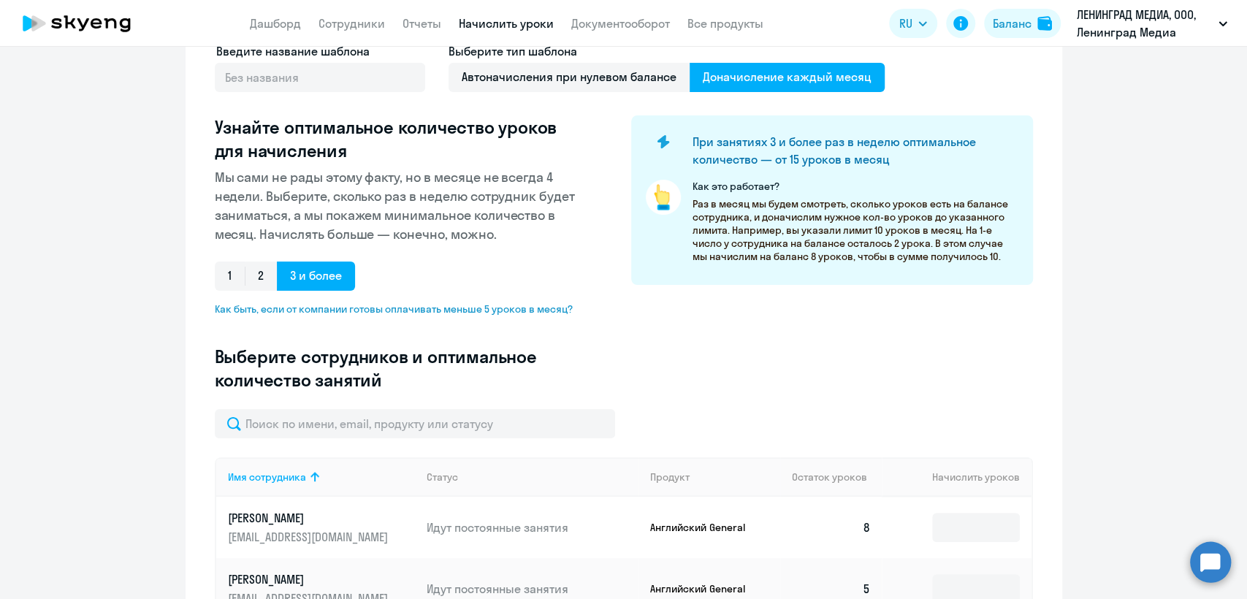
scroll to position [243, 0]
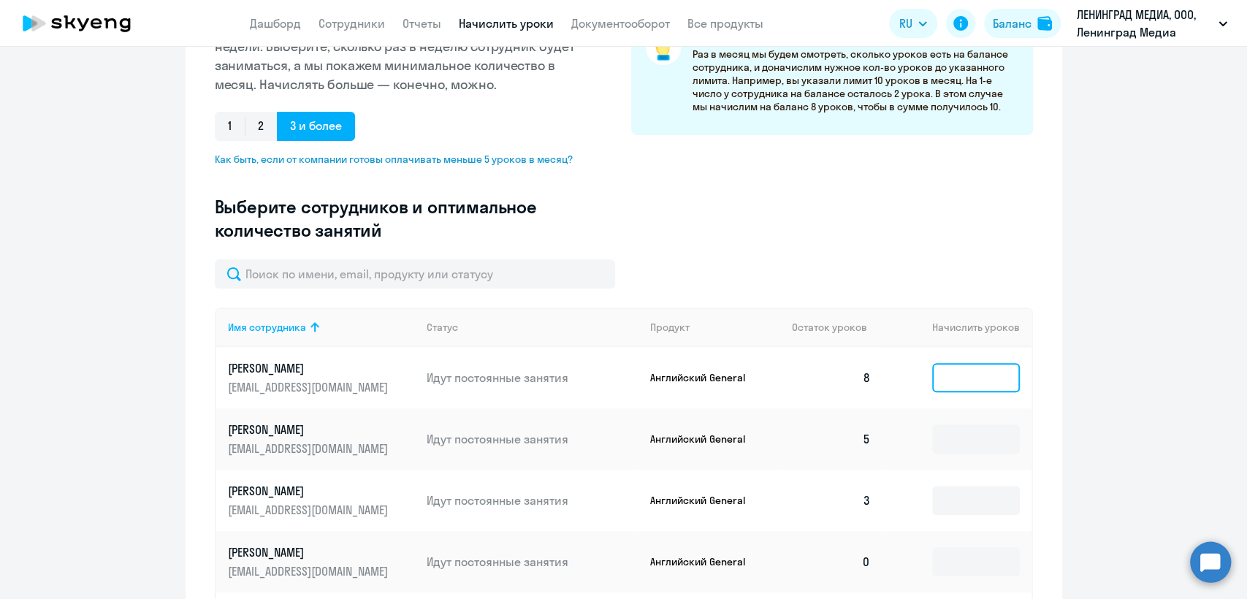
click at [947, 373] on input at bounding box center [976, 377] width 88 height 29
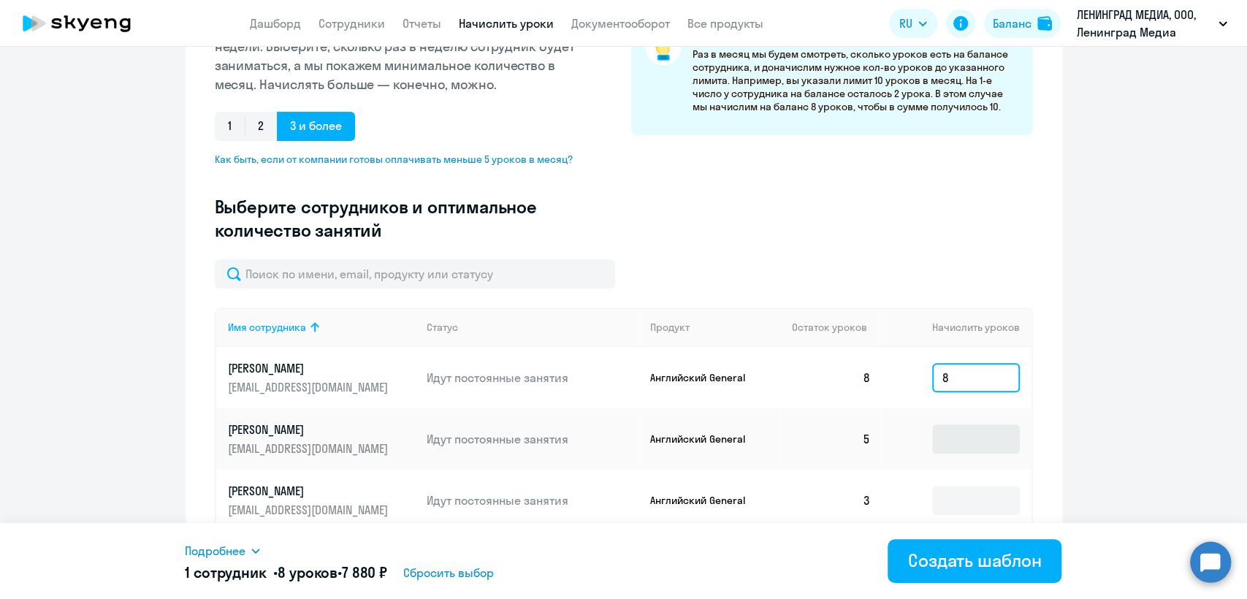
type input "8"
click at [967, 430] on input at bounding box center [976, 438] width 88 height 29
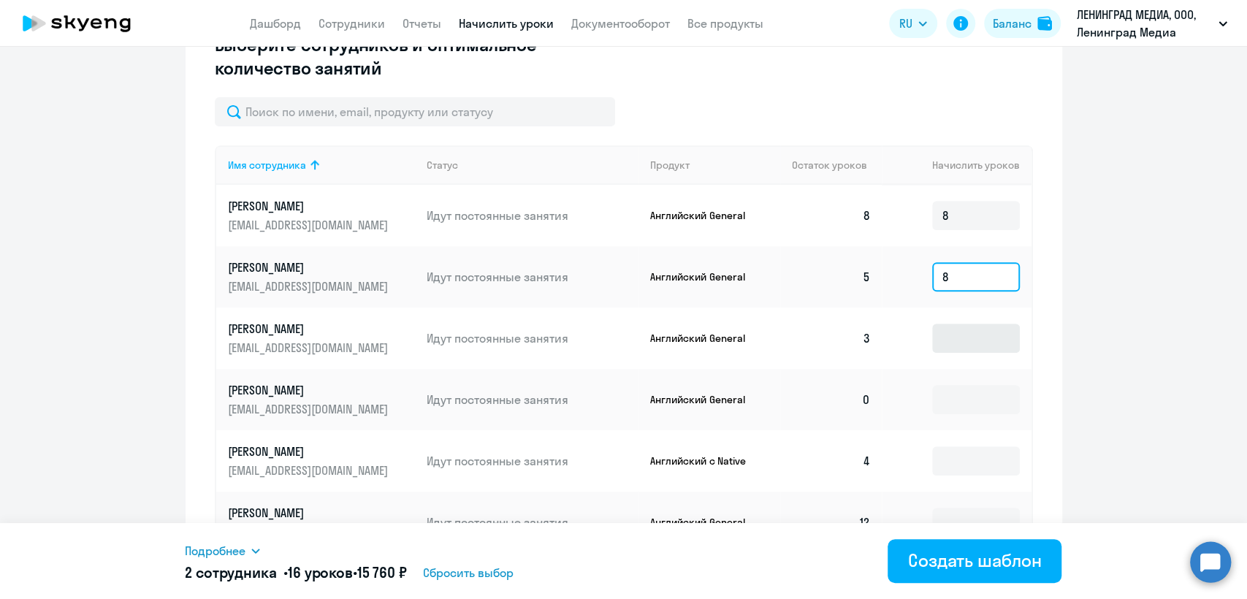
type input "8"
click at [961, 337] on input at bounding box center [976, 338] width 88 height 29
type input "8"
click at [974, 405] on input at bounding box center [976, 399] width 88 height 29
type input "8"
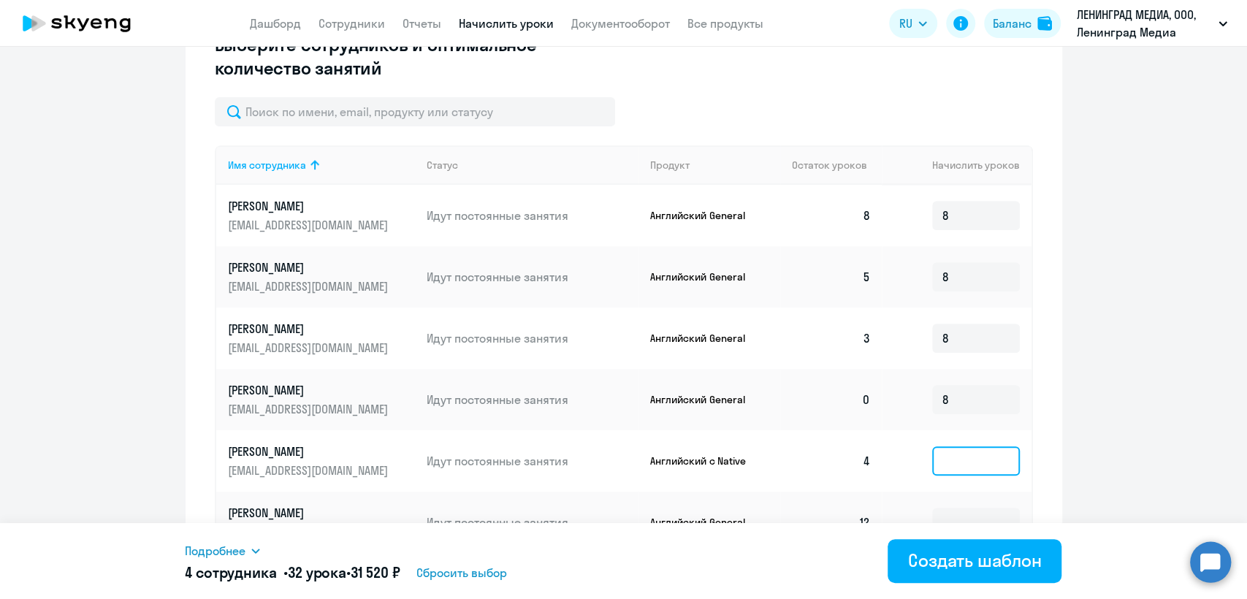
click at [974, 454] on input at bounding box center [976, 460] width 88 height 29
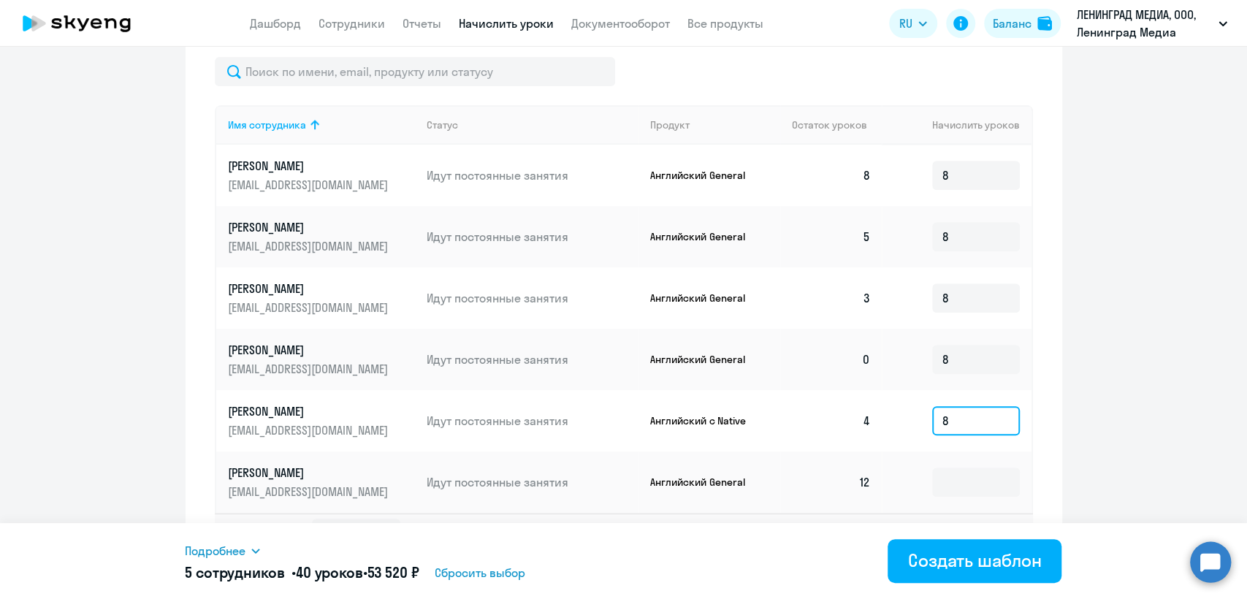
scroll to position [482, 0]
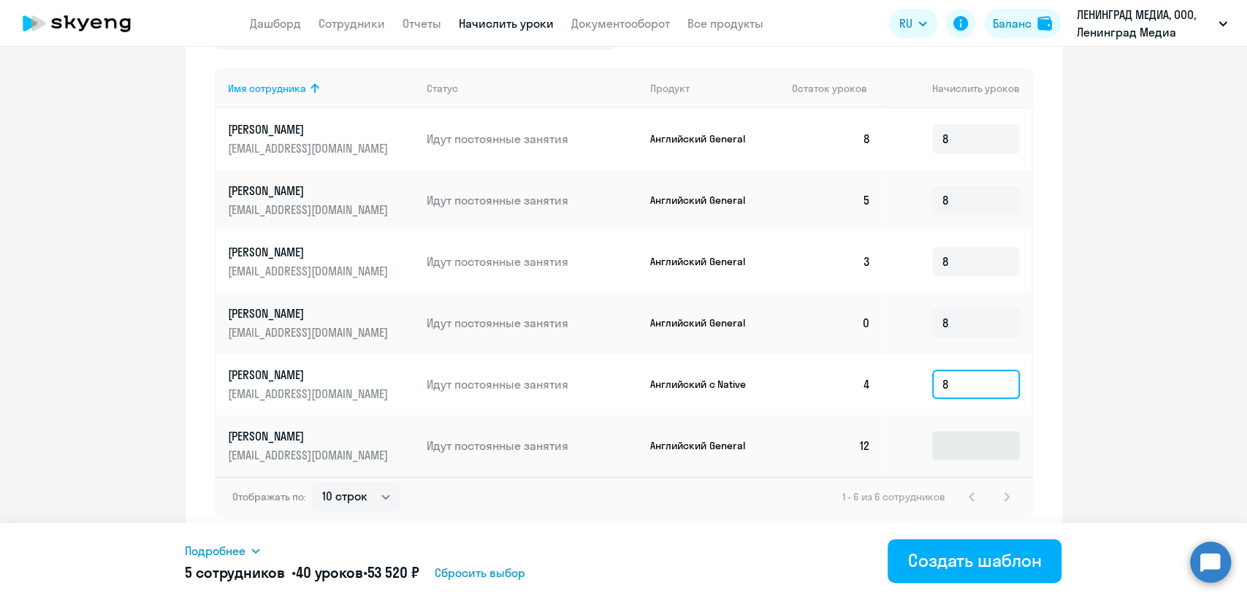
type input "8"
click at [972, 435] on input at bounding box center [976, 445] width 88 height 29
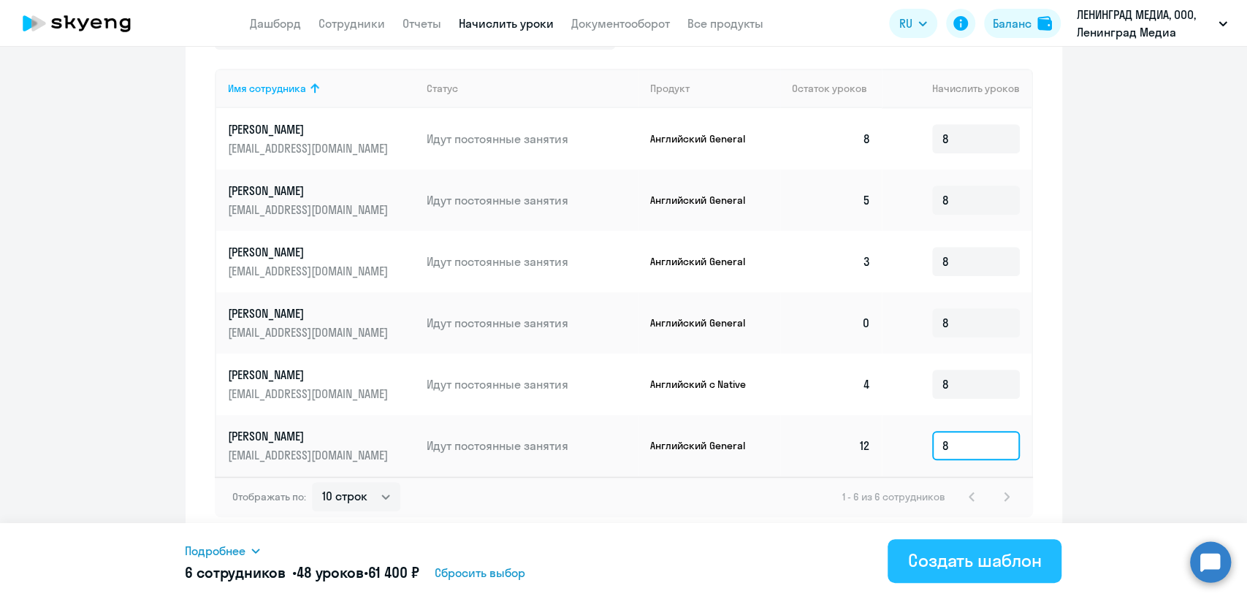
type input "8"
click at [970, 570] on div "Создать шаблон" at bounding box center [975, 560] width 134 height 23
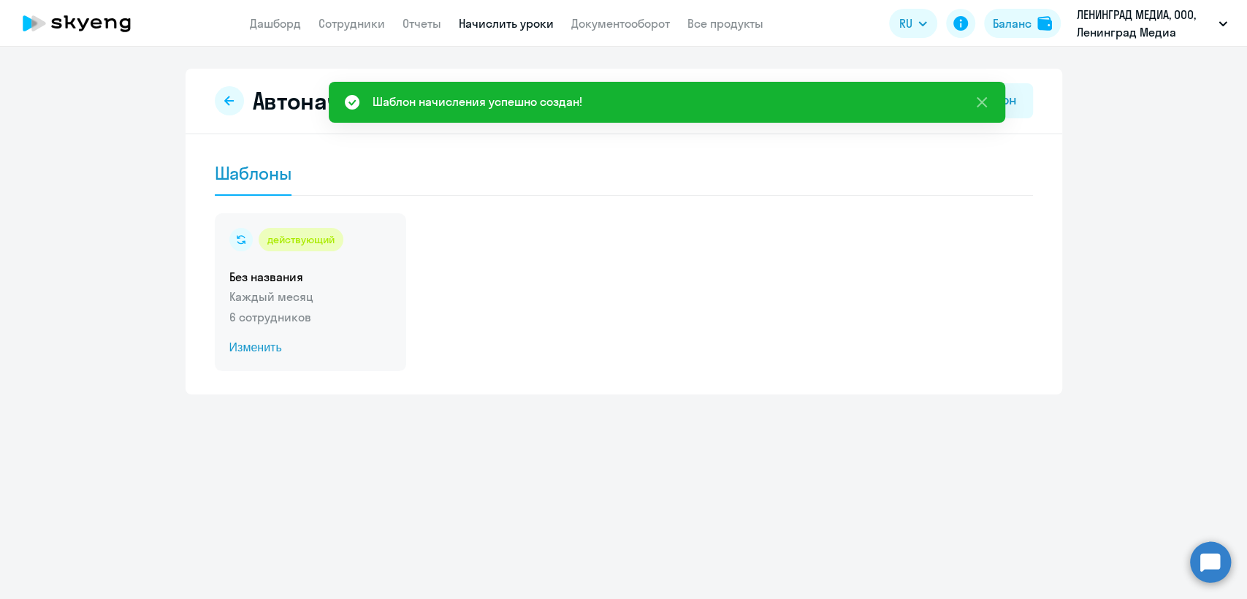
click at [367, 252] on div "действующий Без названия Каждый месяц 6 сотрудников Изменить" at bounding box center [310, 292] width 191 height 158
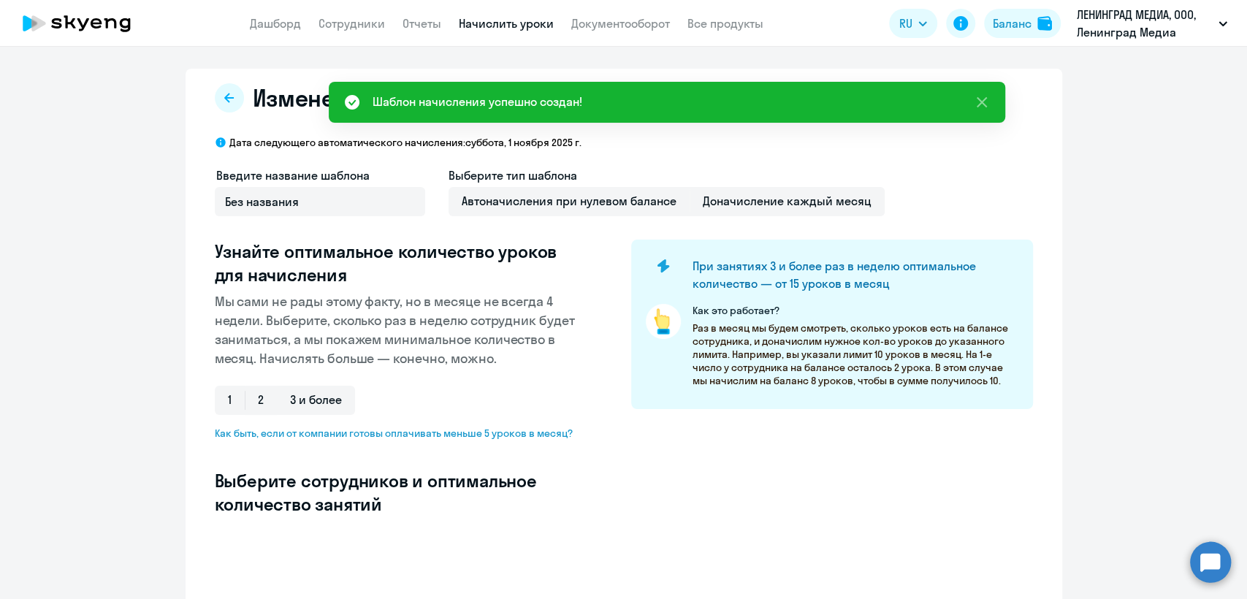
select select "10"
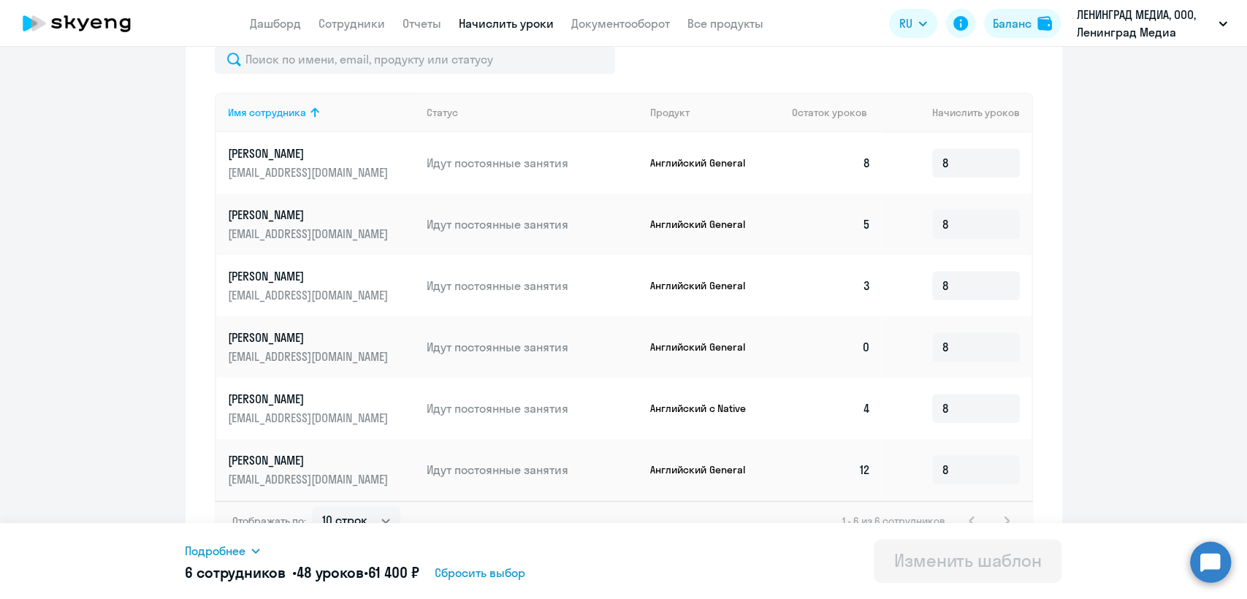
scroll to position [513, 0]
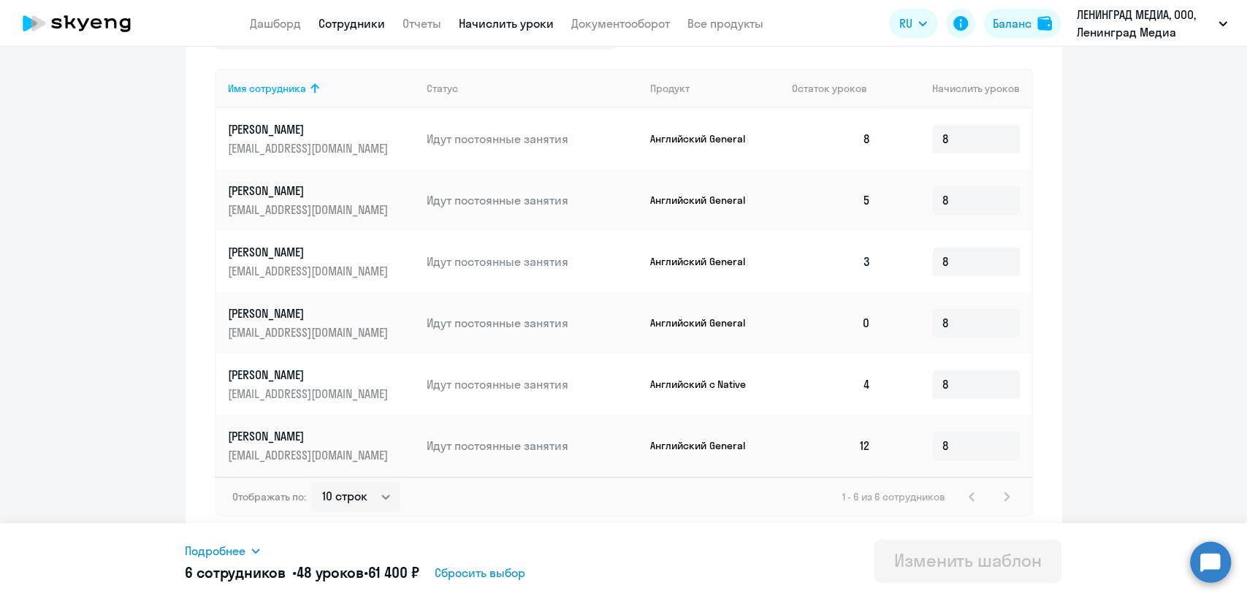
drag, startPoint x: 357, startPoint y: 34, endPoint x: 356, endPoint y: 24, distance: 10.3
click at [356, 32] on app-header "Дашборд Сотрудники Отчеты Начислить уроки Документооборот Все продукты Дашборд …" at bounding box center [623, 23] width 1247 height 47
click at [356, 24] on link "Сотрудники" at bounding box center [351, 23] width 66 height 15
select select "30"
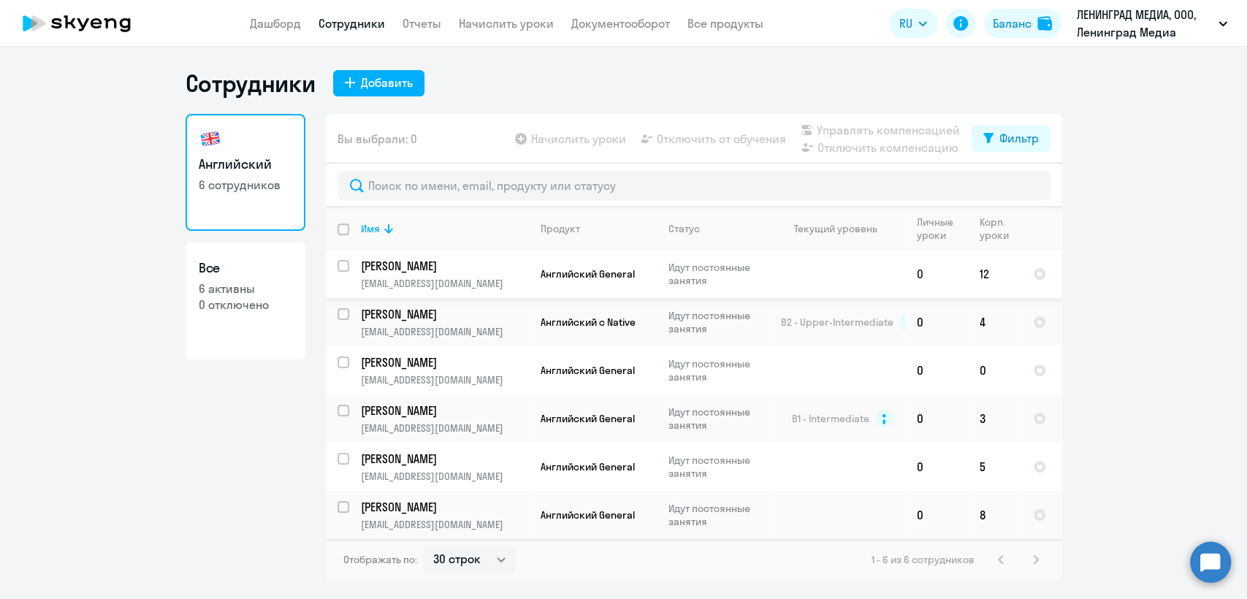
click at [552, 280] on span "Английский General" at bounding box center [588, 273] width 94 height 13
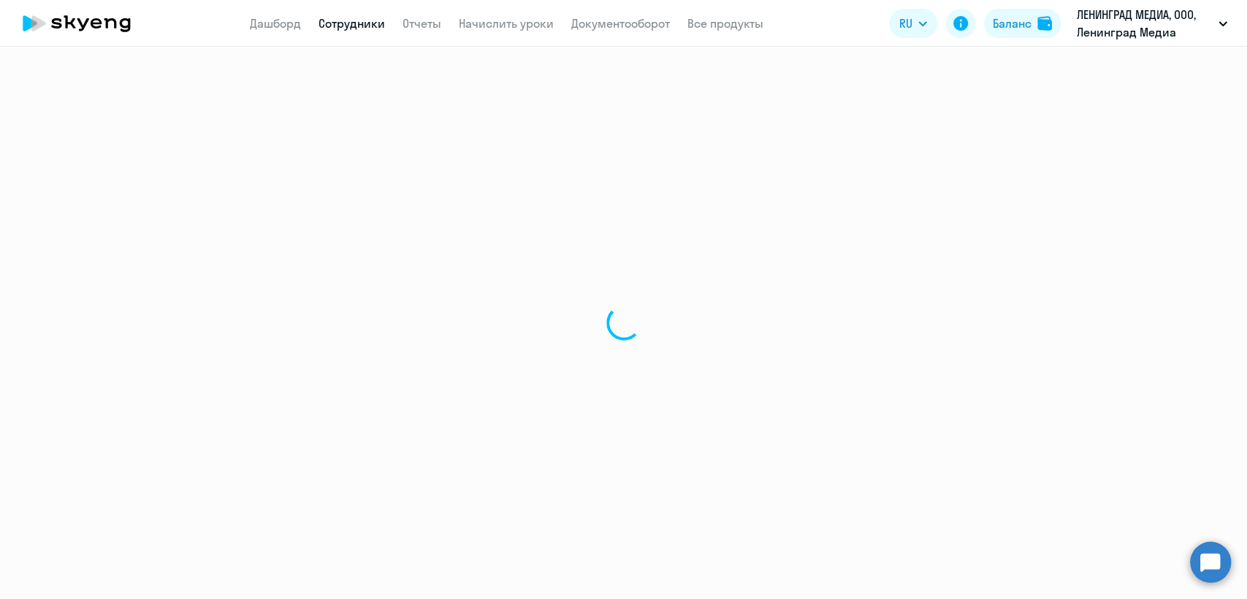
select select "english"
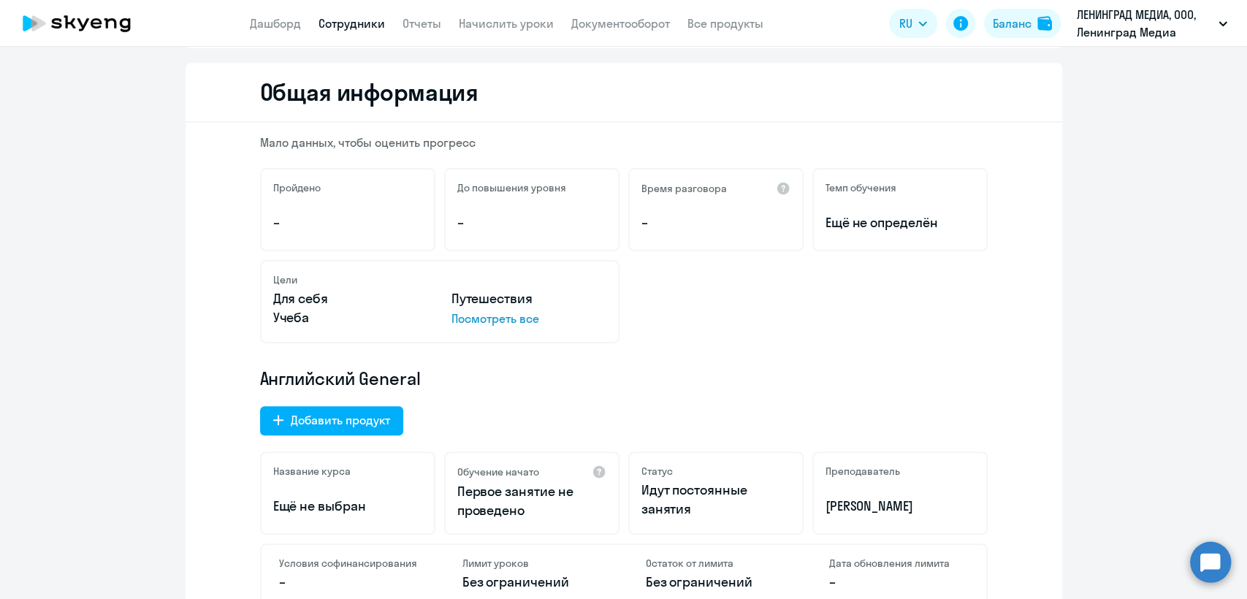
scroll to position [324, 0]
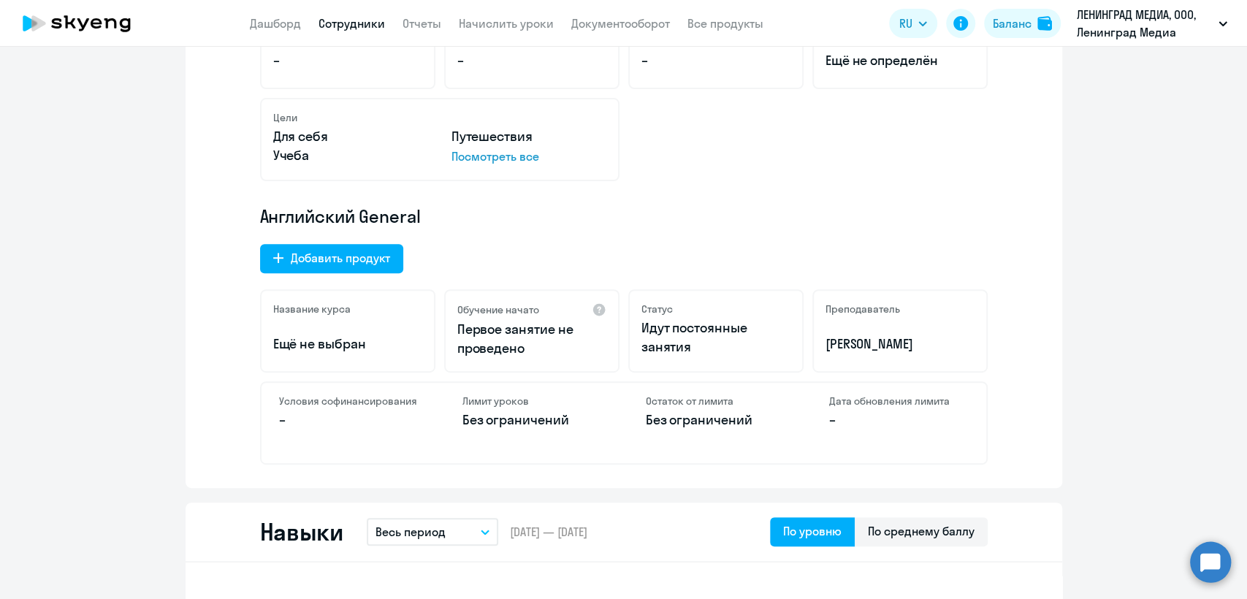
drag, startPoint x: 379, startPoint y: 216, endPoint x: 243, endPoint y: 216, distance: 136.6
click at [243, 216] on div "Мало данных, чтобы оценить прогресс Пройдено – До повышения уровня – Время разг…" at bounding box center [624, 224] width 877 height 527
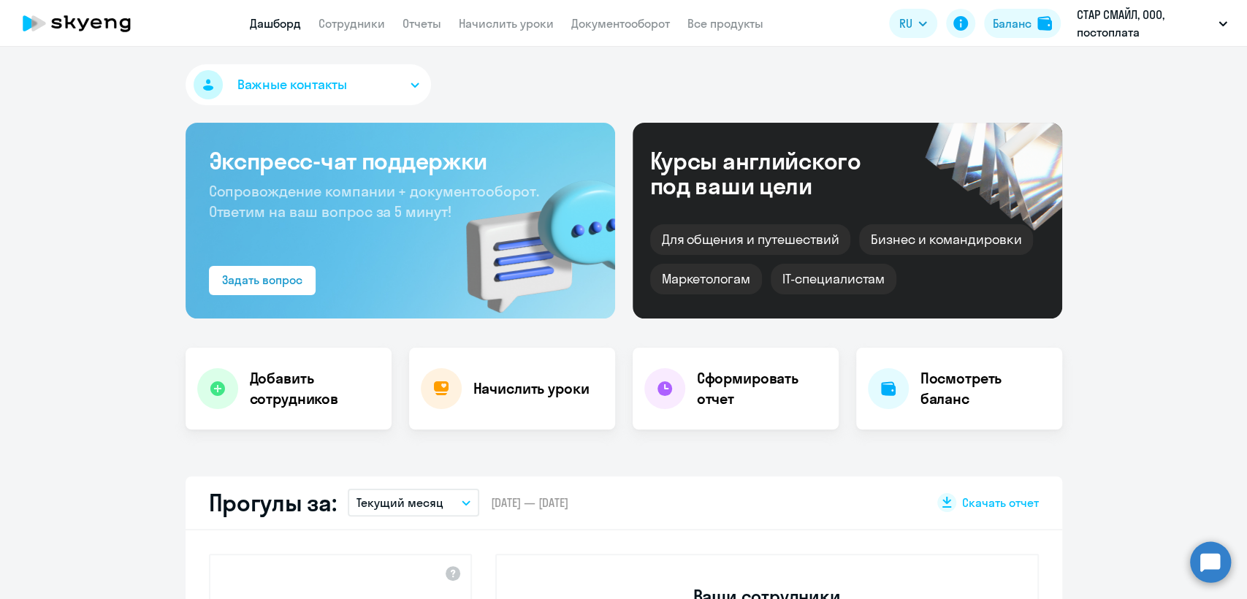
select select "30"
click at [499, 22] on link "Начислить уроки" at bounding box center [506, 23] width 95 height 15
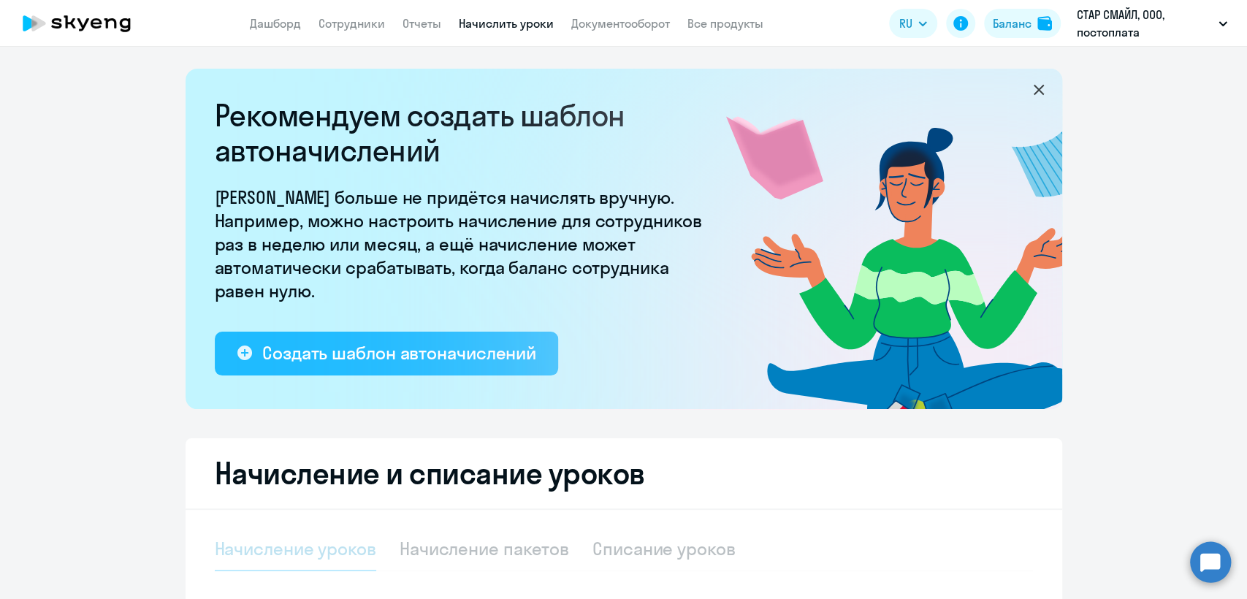
select select "10"
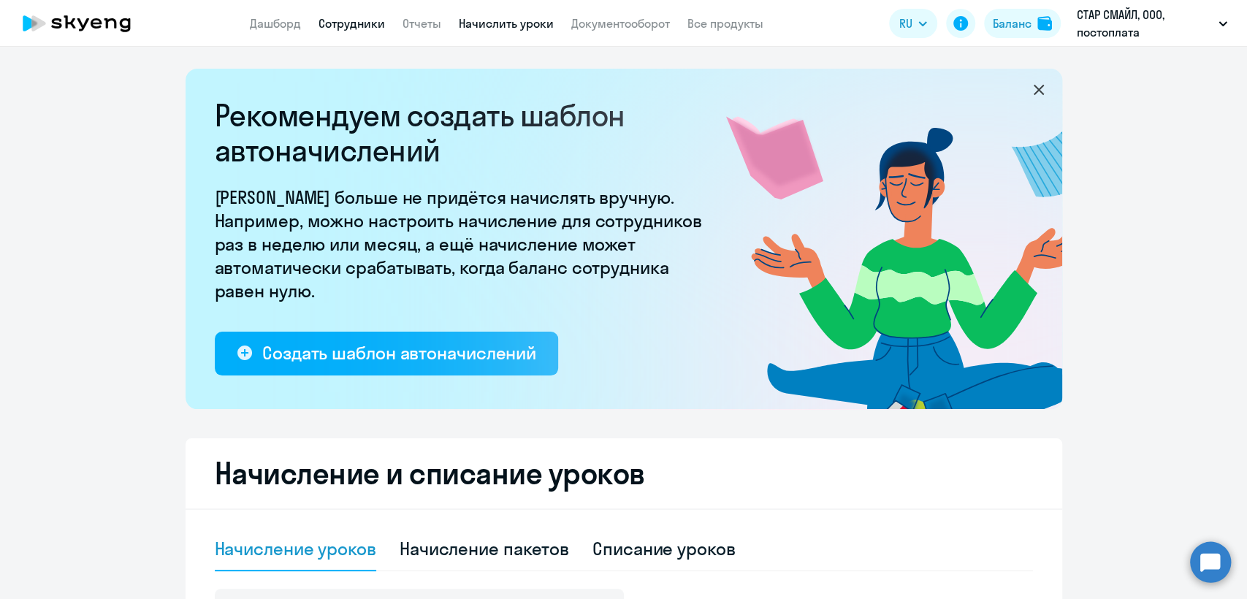
click at [367, 23] on link "Сотрудники" at bounding box center [351, 23] width 66 height 15
select select "30"
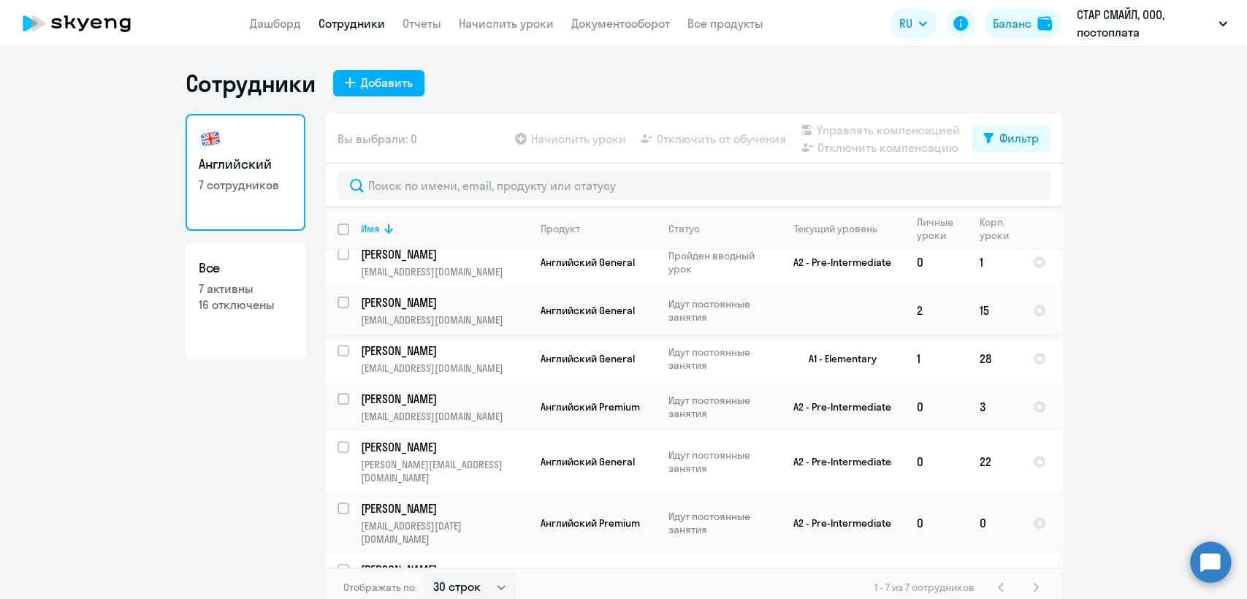
scroll to position [19, 0]
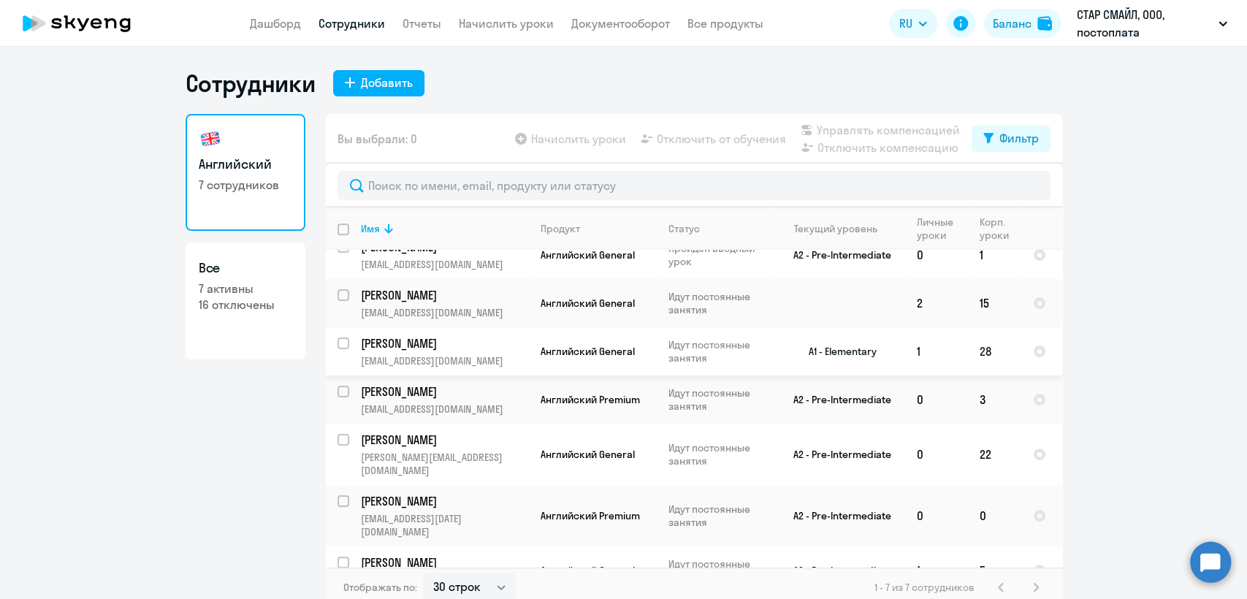
click at [461, 346] on p "[PERSON_NAME]" at bounding box center [443, 343] width 165 height 16
select select "english"
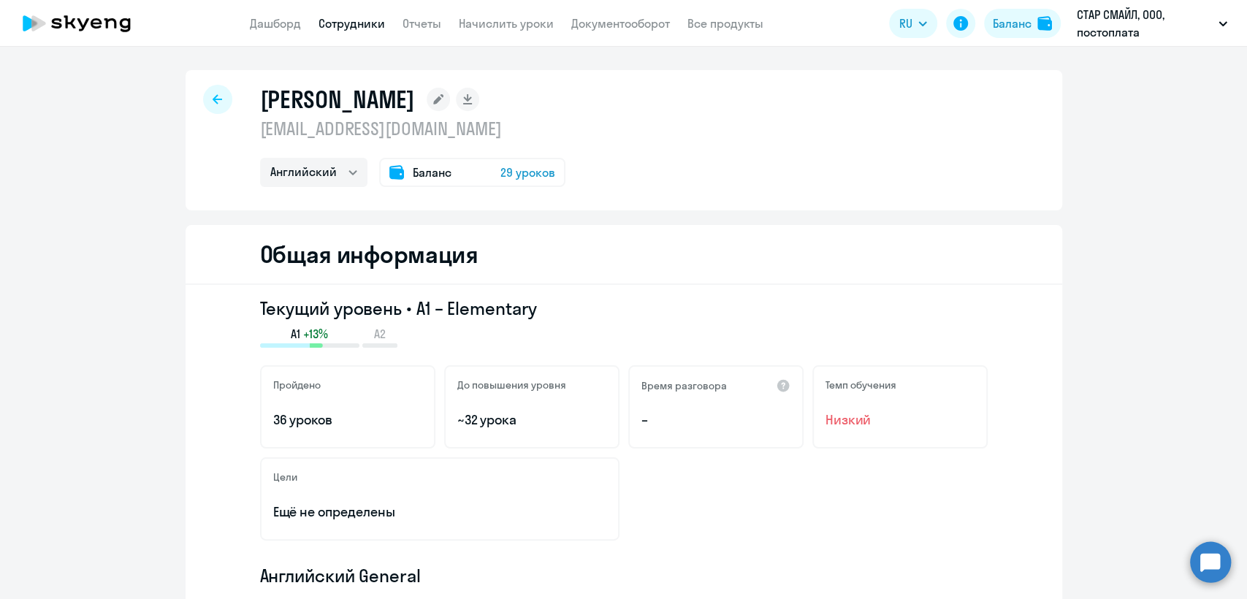
click at [413, 130] on p "[EMAIL_ADDRESS][DOMAIN_NAME]" at bounding box center [412, 128] width 305 height 23
copy p "[EMAIL_ADDRESS][DOMAIN_NAME]"
